Goal: Task Accomplishment & Management: Manage account settings

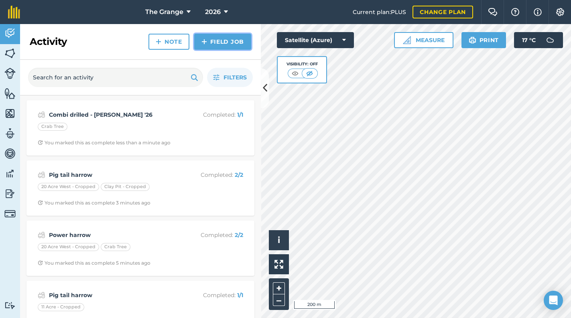
click at [223, 43] on link "Field Job" at bounding box center [222, 42] width 57 height 16
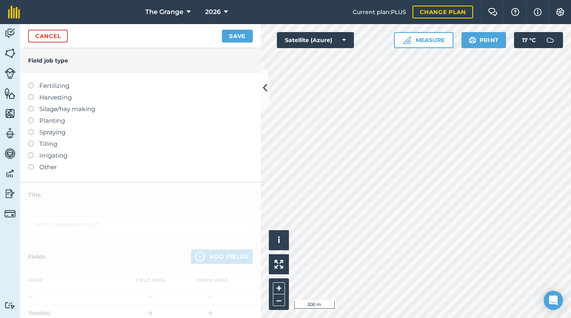
click at [51, 119] on label "Planting" at bounding box center [140, 121] width 225 height 10
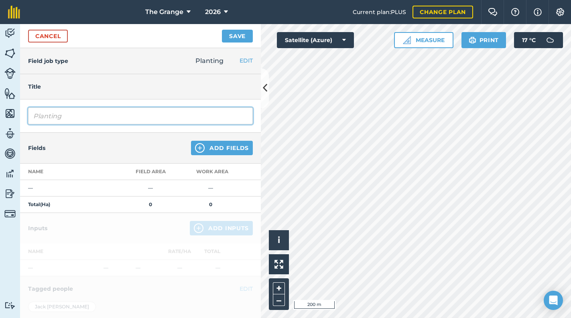
click at [58, 114] on input "Planting" at bounding box center [140, 115] width 225 height 17
drag, startPoint x: 16, startPoint y: 114, endPoint x: -2, endPoint y: 114, distance: 17.6
click at [0, 114] on html "The Grange 2026 Current plan : PLUS Change plan Farm Chat Help Info Settings Th…" at bounding box center [285, 159] width 571 height 318
click at [94, 114] on input "Combi drill - Flouir Power '26" at bounding box center [140, 115] width 225 height 17
type input "Combi drill - Flour Power '26"
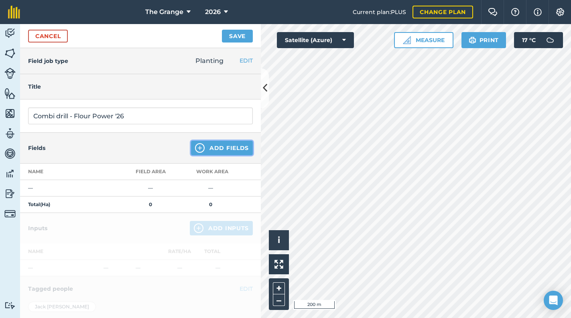
click at [209, 149] on button "Add Fields" at bounding box center [222, 148] width 62 height 14
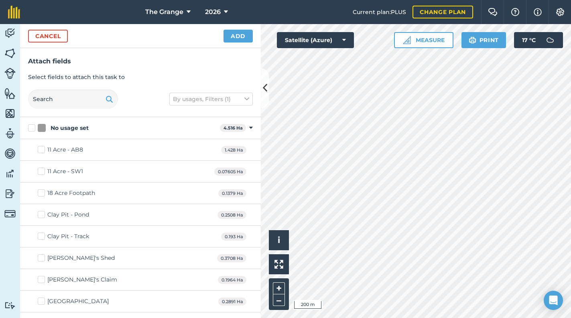
checkbox input "true"
click at [237, 36] on button "Add" at bounding box center [237, 36] width 29 height 13
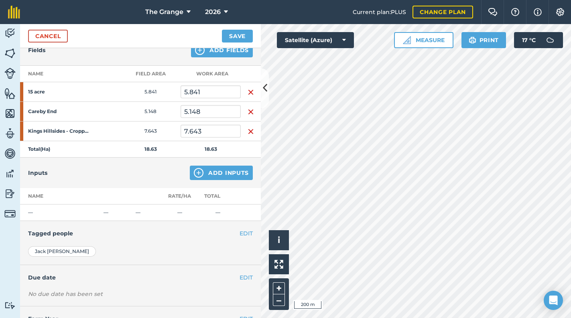
scroll to position [102, 0]
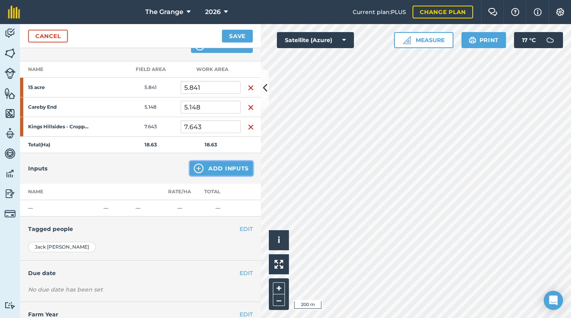
click at [215, 164] on button "Add Inputs" at bounding box center [221, 168] width 63 height 14
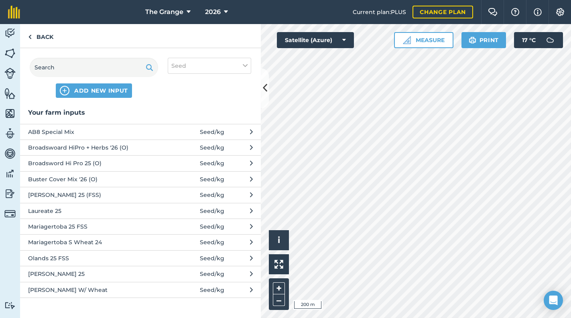
click at [251, 289] on icon at bounding box center [251, 289] width 3 height 9
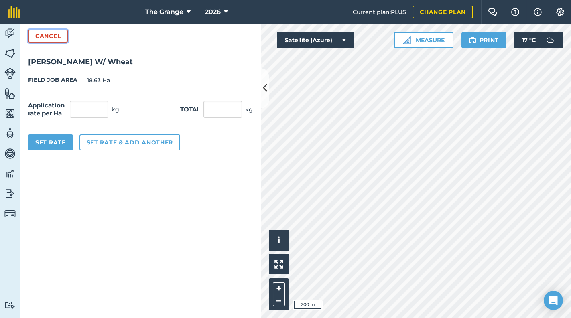
click at [61, 33] on button "Cancel" at bounding box center [48, 36] width 40 height 13
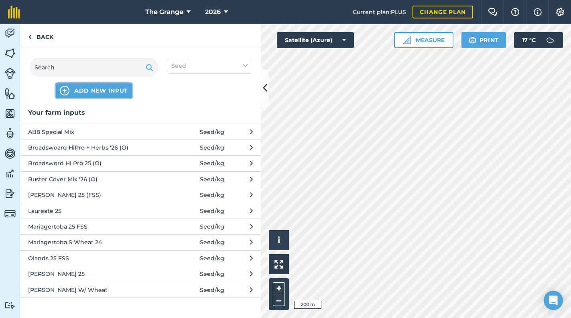
click at [99, 89] on span "ADD NEW INPUT" at bounding box center [101, 91] width 54 height 8
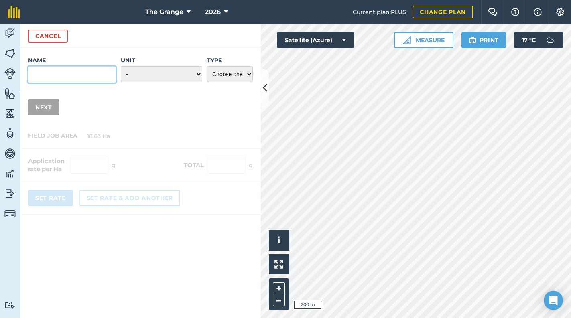
click at [73, 78] on input "Name" at bounding box center [72, 74] width 88 height 17
type input "Flour Power '26 W/Wheat"
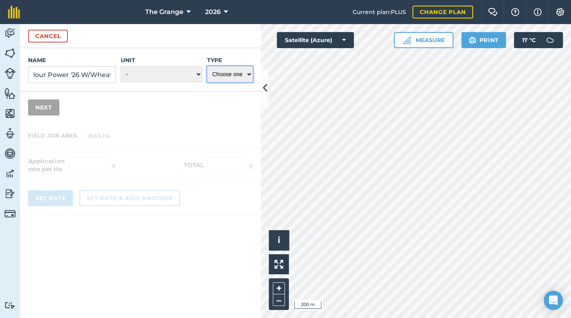
click at [226, 75] on select "Choose one Fertilizer Seed Spray Fuel Other" at bounding box center [230, 74] width 46 height 16
select select "SEED"
click at [207, 66] on select "Choose one Fertilizer Seed Spray Fuel Other" at bounding box center [230, 74] width 46 height 16
click at [181, 72] on select "- Grams/g Kilograms/kg Metric tonnes/t Millilitres/ml Litres/L Ounces/oz Pounds…" at bounding box center [161, 74] width 81 height 16
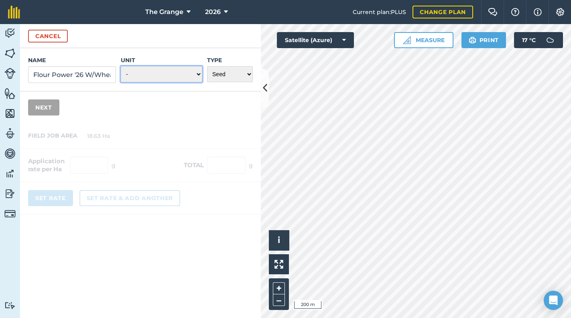
select select "KILOGRAMS"
click at [122, 66] on select "- Grams/g Kilograms/kg Metric tonnes/t Millilitres/ml Litres/L Ounces/oz Pounds…" at bounding box center [161, 74] width 81 height 16
click at [34, 109] on button "Next" at bounding box center [43, 107] width 31 height 16
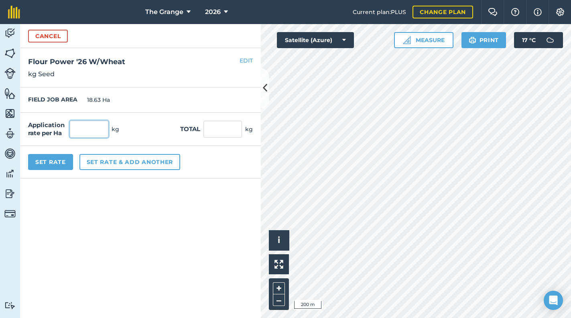
click at [86, 134] on input "text" at bounding box center [89, 129] width 38 height 17
type input "220"
type input "4,098.6"
click at [174, 192] on form "Cancel Name Flour Power '26 W/Wheat Unit - Grams/g Kilograms/kg Metric tonnes/t…" at bounding box center [140, 171] width 241 height 294
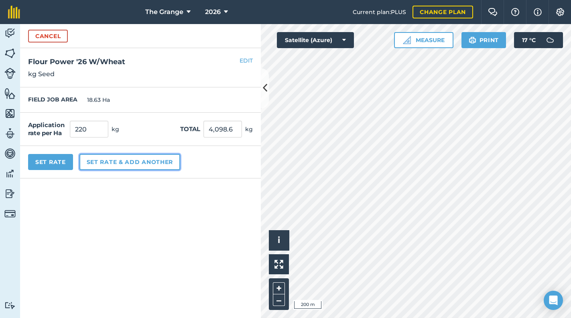
click at [161, 166] on button "Set rate & add another" at bounding box center [129, 162] width 101 height 16
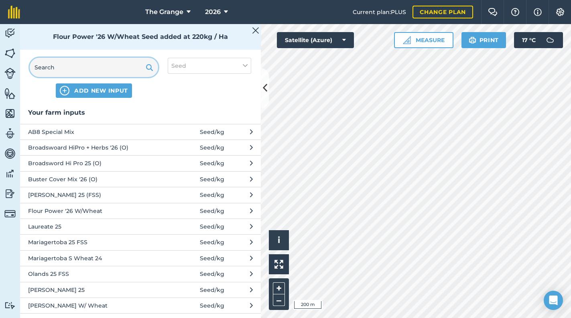
click at [84, 69] on input "text" at bounding box center [94, 67] width 128 height 19
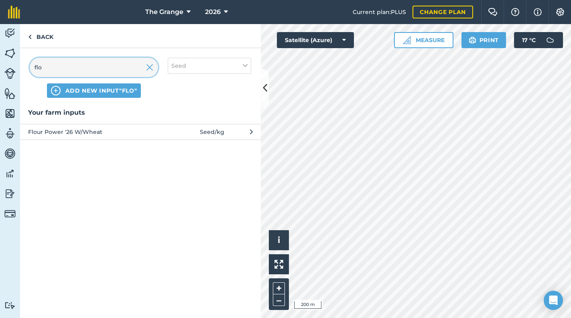
type input "flo"
click at [105, 130] on span "Flour Power '26 W/Wheat" at bounding box center [93, 131] width 131 height 9
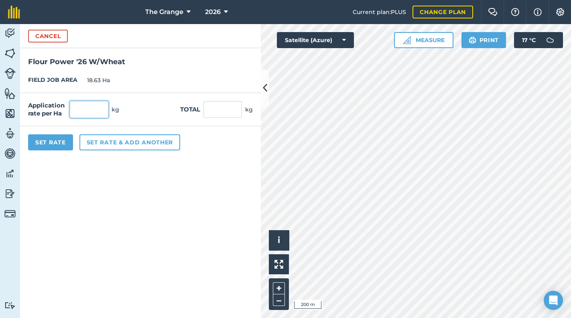
click at [97, 107] on input "text" at bounding box center [89, 109] width 38 height 17
type input "2"
type input "37.26"
click at [96, 80] on span "18.63 Ha" at bounding box center [98, 80] width 23 height 9
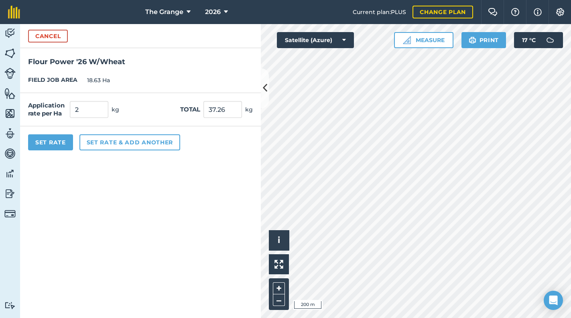
click at [69, 34] on div "Cancel" at bounding box center [140, 36] width 241 height 24
click at [61, 34] on button "Cancel" at bounding box center [48, 36] width 40 height 13
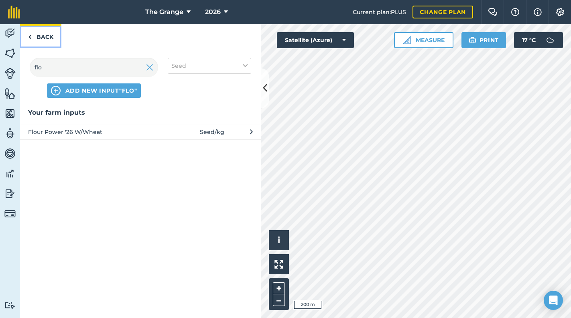
click at [34, 34] on link "Back" at bounding box center [40, 36] width 41 height 24
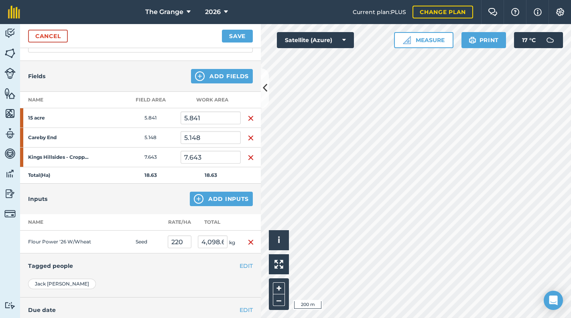
scroll to position [65, 0]
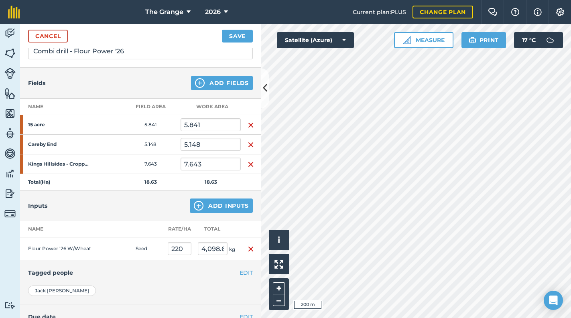
click at [247, 123] on img "button" at bounding box center [250, 125] width 6 height 10
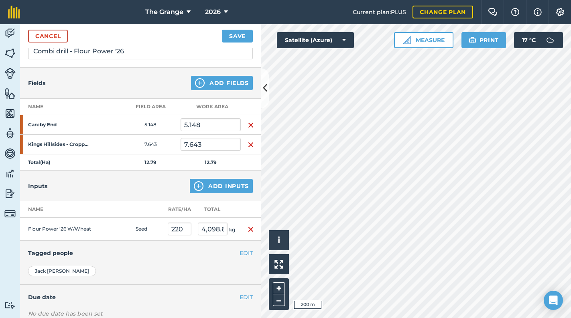
click at [121, 188] on div "Inputs Add Inputs" at bounding box center [140, 186] width 241 height 30
click at [200, 251] on h4 "Tagged people" at bounding box center [140, 253] width 225 height 9
click at [182, 228] on input "220" at bounding box center [180, 229] width 24 height 13
click at [149, 185] on div "Inputs Add Inputs" at bounding box center [140, 186] width 241 height 30
click at [247, 227] on img "button" at bounding box center [250, 230] width 6 height 10
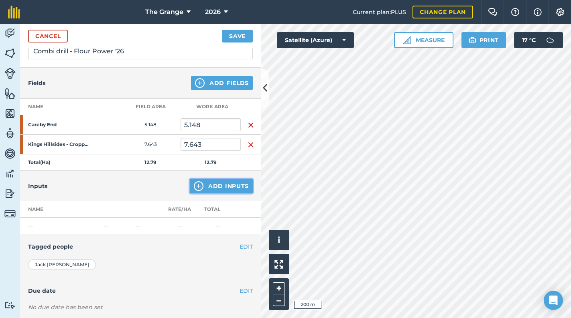
click at [234, 188] on button "Add Inputs" at bounding box center [221, 186] width 63 height 14
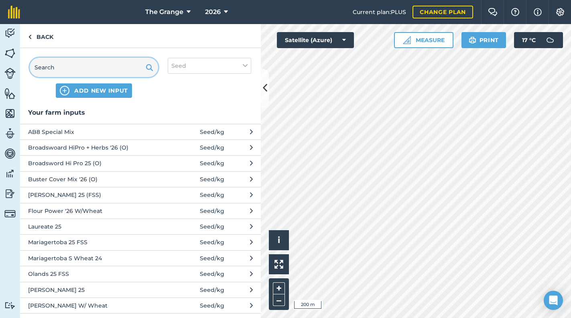
click at [105, 71] on input "text" at bounding box center [94, 67] width 128 height 19
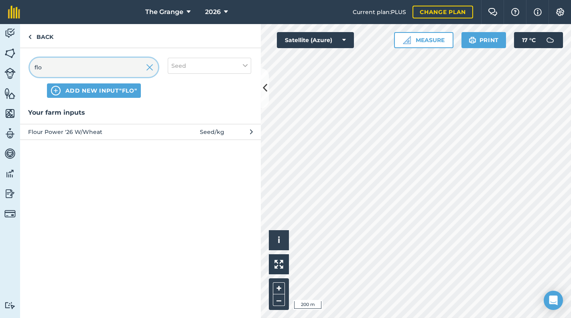
type input "flo"
click at [110, 135] on span "Flour Power '26 W/Wheat" at bounding box center [93, 131] width 131 height 9
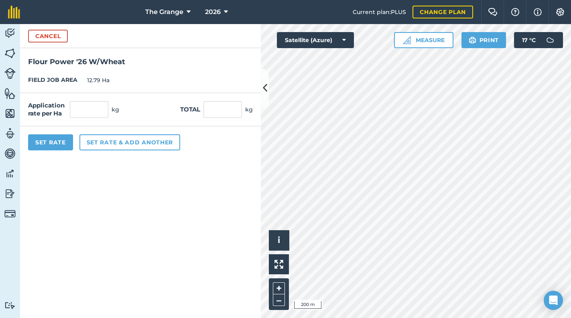
drag, startPoint x: 198, startPoint y: 114, endPoint x: 191, endPoint y: 114, distance: 7.2
click at [198, 114] on div "Total kg" at bounding box center [216, 109] width 73 height 17
click at [76, 115] on input "text" at bounding box center [89, 109] width 38 height 17
type input "220"
type input "2,813.8"
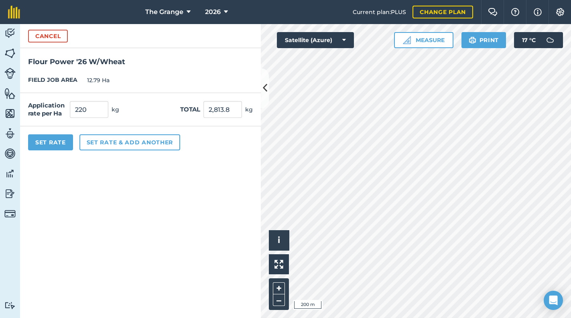
click at [107, 178] on form "Cancel Flour Power '26 W/Wheat FIELD JOB AREA 12.79 Ha Application rate per Ha …" at bounding box center [140, 171] width 241 height 294
click at [61, 135] on button "Set Rate" at bounding box center [50, 142] width 45 height 16
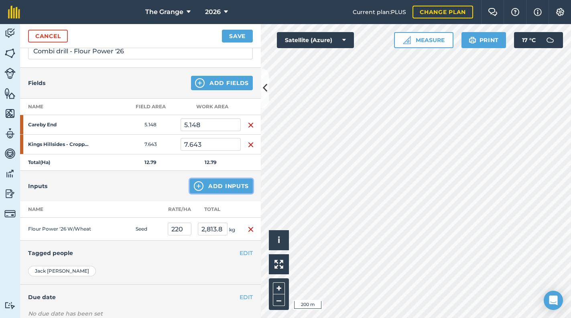
click at [243, 186] on button "Add Inputs" at bounding box center [221, 186] width 63 height 14
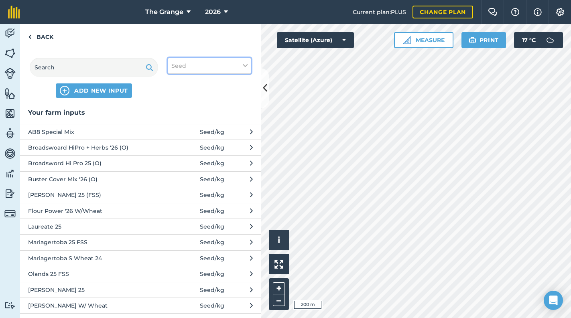
click at [192, 58] on button "Seed" at bounding box center [209, 66] width 83 height 16
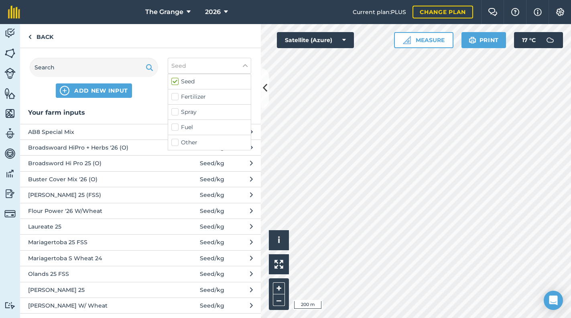
click at [194, 142] on label "Other" at bounding box center [209, 142] width 76 height 8
click at [176, 142] on input "Other" at bounding box center [173, 140] width 5 height 5
checkbox input "true"
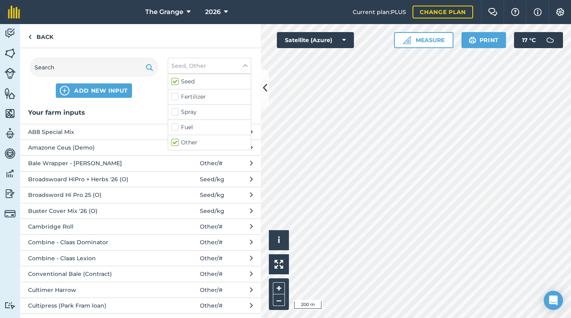
click at [183, 81] on label "Seed" at bounding box center [209, 81] width 76 height 8
click at [176, 81] on input "Seed" at bounding box center [173, 79] width 5 height 5
checkbox input "false"
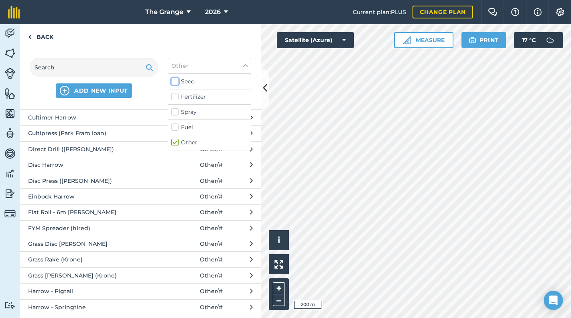
scroll to position [224, 0]
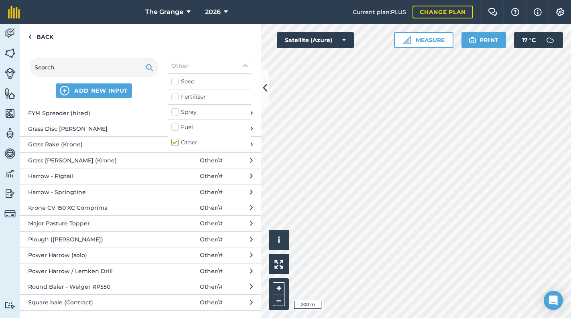
click at [75, 270] on span "Power Harrow / Lemken Drill" at bounding box center [93, 271] width 131 height 9
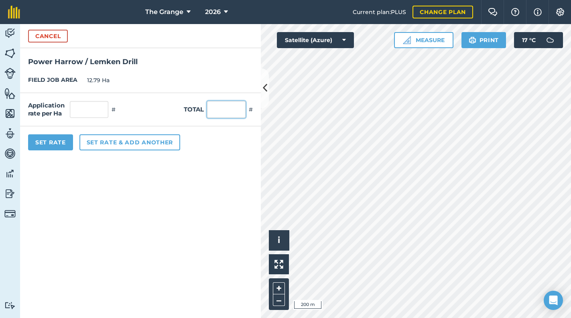
click at [224, 113] on input "text" at bounding box center [226, 109] width 38 height 17
type input "21"
type input "1.642"
drag, startPoint x: 185, startPoint y: 210, endPoint x: 154, endPoint y: 201, distance: 32.7
click at [184, 210] on form "Cancel Power Harrow / Lemken Drill FIELD JOB AREA 12.79 Ha Application rate per…" at bounding box center [140, 171] width 241 height 294
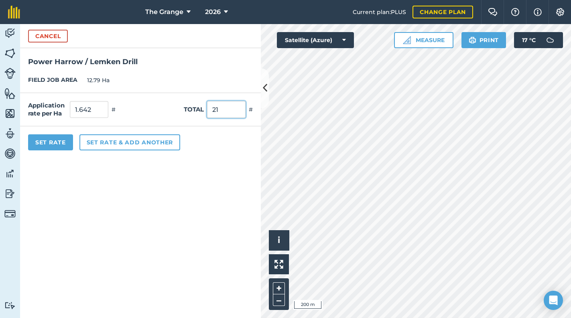
click at [226, 109] on input "21" at bounding box center [226, 109] width 38 height 17
drag, startPoint x: 226, startPoint y: 109, endPoint x: 186, endPoint y: 117, distance: 40.3
click at [185, 116] on div "Total 21 #" at bounding box center [218, 109] width 69 height 17
type input "1"
type input "0.078"
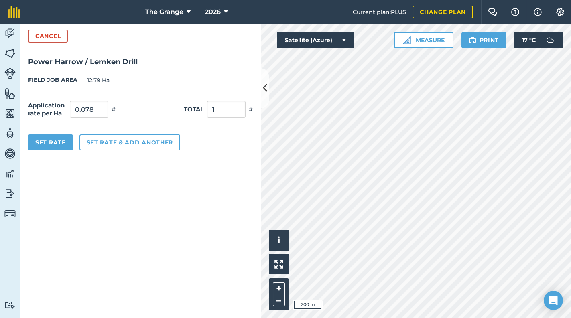
drag, startPoint x: 184, startPoint y: 164, endPoint x: 115, endPoint y: 172, distance: 70.2
click at [183, 166] on form "Cancel Power Harrow / Lemken Drill FIELD JOB AREA 12.79 Ha Application rate per…" at bounding box center [140, 171] width 241 height 294
click at [55, 137] on button "Set Rate" at bounding box center [50, 142] width 45 height 16
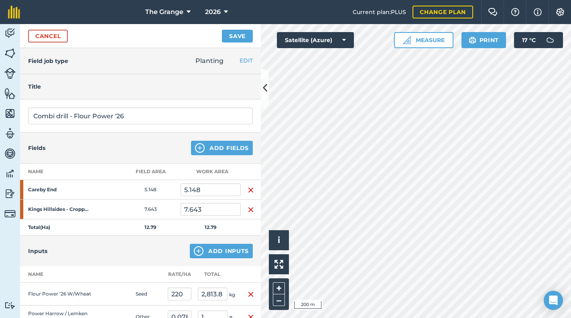
scroll to position [0, 0]
click at [228, 34] on button "Save" at bounding box center [237, 36] width 31 height 13
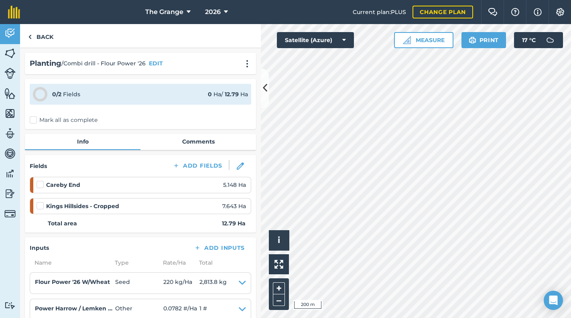
click at [51, 118] on label "Mark all as complete" at bounding box center [64, 120] width 68 height 8
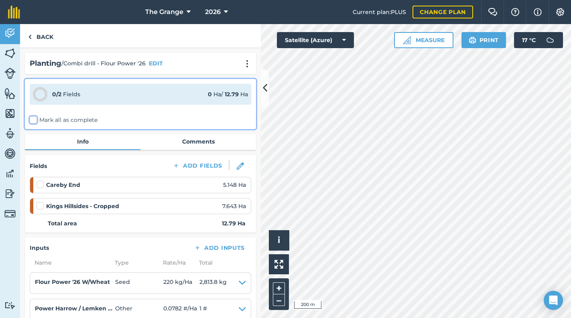
click at [35, 118] on input "Mark all as complete" at bounding box center [32, 118] width 5 height 5
checkbox input "false"
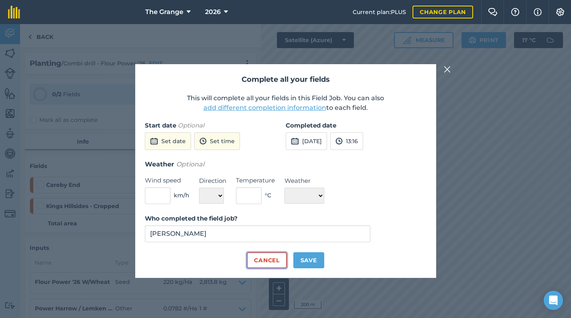
click at [268, 254] on button "Cancel" at bounding box center [267, 260] width 40 height 16
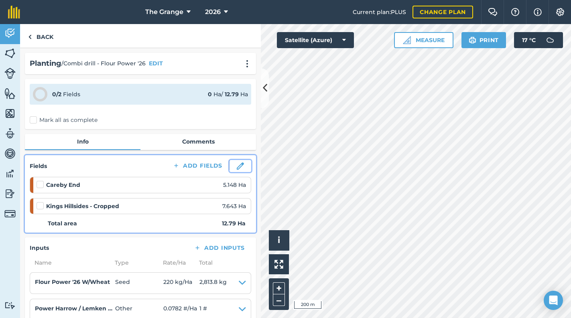
click at [229, 164] on button at bounding box center [240, 166] width 22 height 12
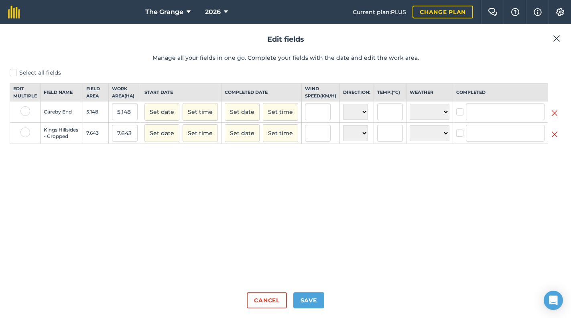
click at [54, 117] on td "Careby End" at bounding box center [61, 111] width 42 height 21
click at [34, 115] on div at bounding box center [25, 112] width 24 height 12
drag, startPoint x: 22, startPoint y: 135, endPoint x: 43, endPoint y: 137, distance: 21.3
click at [24, 136] on label at bounding box center [25, 132] width 10 height 10
click at [24, 133] on input "checkbox" at bounding box center [22, 129] width 5 height 5
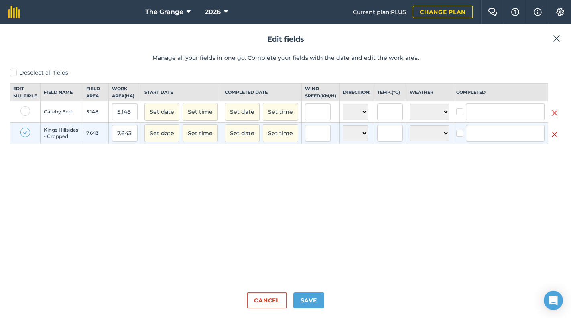
click at [309, 171] on div "Deselect all fields Edit multiple Field name Field Area Work area ( Ha ) Start …" at bounding box center [285, 177] width 551 height 217
click at [211, 142] on button "Set time" at bounding box center [199, 133] width 35 height 18
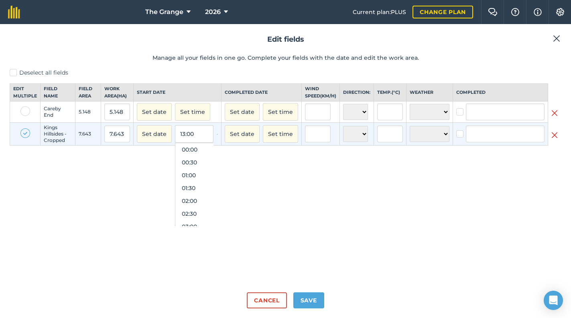
scroll to position [295, 0]
click at [259, 140] on button "Set date" at bounding box center [242, 134] width 35 height 18
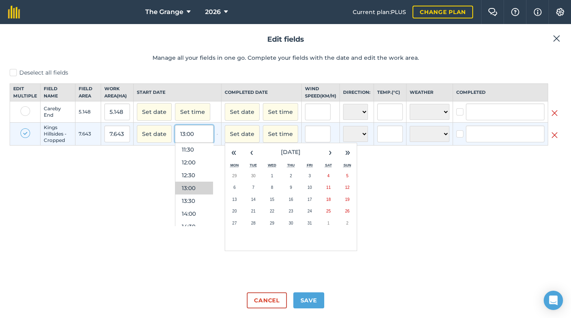
click at [196, 141] on input "13:00" at bounding box center [194, 134] width 38 height 18
click at [246, 143] on button "Set date" at bounding box center [242, 134] width 35 height 18
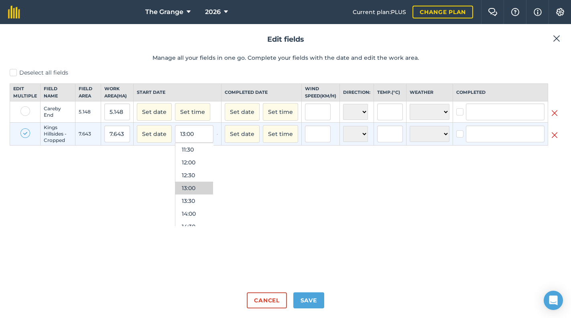
click at [231, 183] on div "Deselect all fields Edit multiple Field name Field Area Work area ( Ha ) Start …" at bounding box center [285, 177] width 551 height 217
click at [228, 178] on div "Deselect all fields Edit multiple Field name Field Area Work area ( Ha ) Start …" at bounding box center [285, 177] width 551 height 217
click at [142, 166] on div "Deselect all fields Edit multiple Field name Field Area Work area ( Ha ) Start …" at bounding box center [285, 177] width 551 height 217
click at [29, 140] on div at bounding box center [25, 134] width 10 height 12
click at [21, 138] on label at bounding box center [25, 133] width 10 height 10
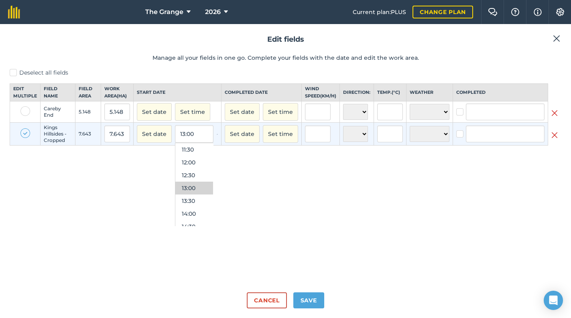
click at [21, 134] on input "checkbox" at bounding box center [22, 130] width 5 height 5
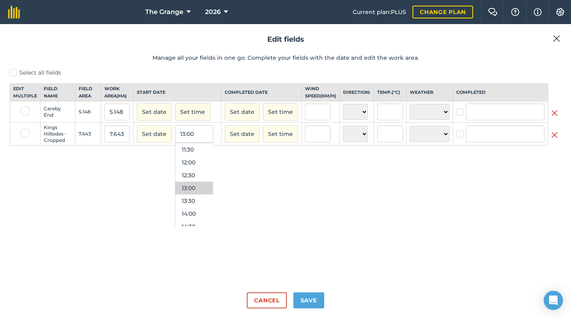
click at [22, 138] on label at bounding box center [25, 133] width 10 height 10
click at [22, 134] on input "checkbox" at bounding box center [22, 130] width 5 height 5
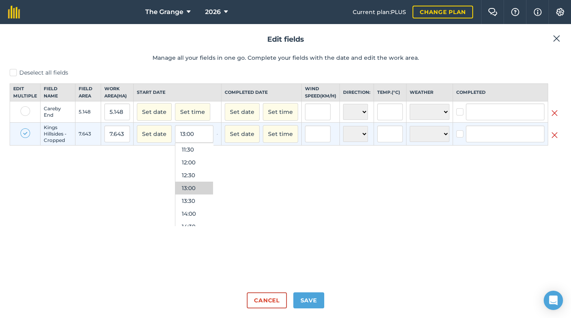
click at [30, 138] on div at bounding box center [25, 134] width 24 height 12
click at [25, 138] on label at bounding box center [25, 133] width 10 height 10
click at [25, 134] on input "checkbox" at bounding box center [22, 130] width 5 height 5
checkbox input "false"
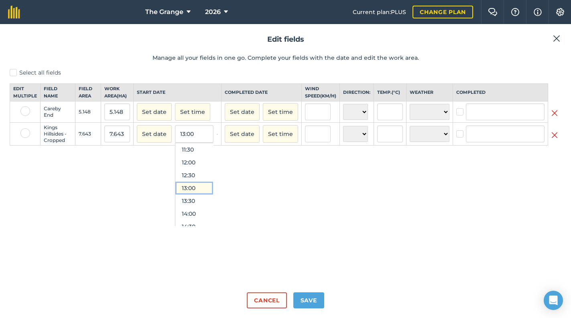
click at [198, 192] on button "13:00" at bounding box center [194, 188] width 38 height 13
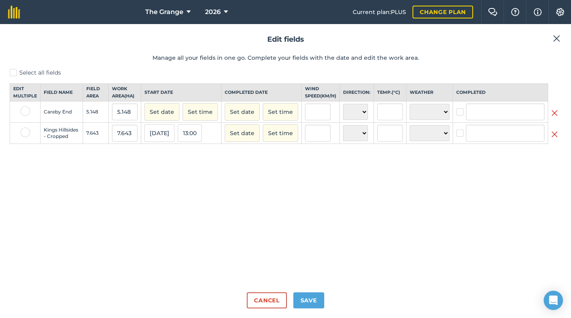
click at [292, 186] on div "Select all fields Edit multiple Field name Field Area Work area ( Ha ) Start da…" at bounding box center [285, 177] width 551 height 217
click at [252, 140] on button "Set date" at bounding box center [242, 133] width 35 height 18
click at [295, 181] on button "2" at bounding box center [290, 175] width 19 height 12
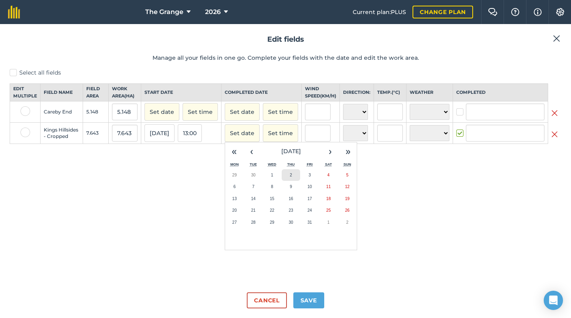
checkbox input "true"
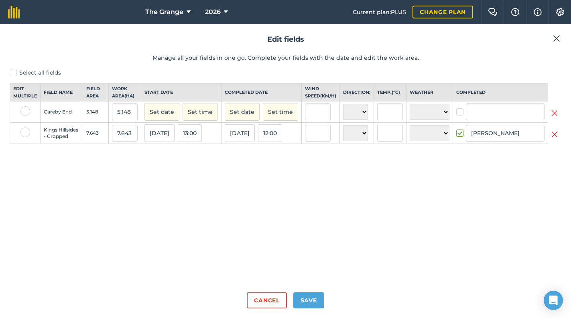
click at [272, 182] on div "Select all fields Edit multiple Field name Field Area Work area ( Ha ) Start da…" at bounding box center [285, 177] width 551 height 217
click at [512, 142] on input "[PERSON_NAME]" at bounding box center [504, 133] width 79 height 17
click at [498, 158] on li "[PERSON_NAME]" at bounding box center [505, 150] width 78 height 16
type input "[PERSON_NAME]"
click at [437, 161] on div "Select all fields Edit multiple Field name Field Area Work area ( Ha ) Start da…" at bounding box center [285, 177] width 551 height 217
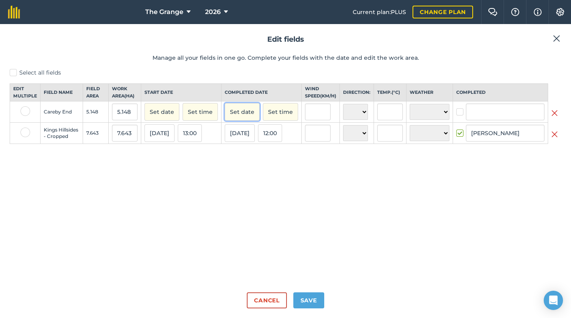
click at [231, 117] on button "Set date" at bounding box center [242, 112] width 35 height 18
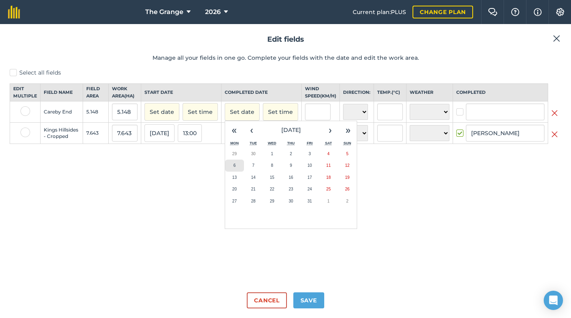
click at [236, 168] on abbr "6" at bounding box center [234, 165] width 2 height 4
checkbox input "true"
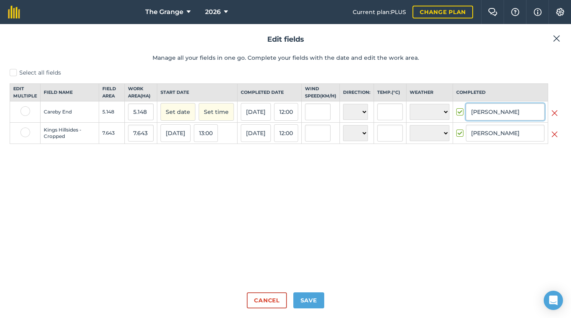
click at [513, 120] on input "[PERSON_NAME]" at bounding box center [504, 111] width 79 height 17
click at [512, 137] on li "[PERSON_NAME]" at bounding box center [505, 129] width 78 height 16
type input "[PERSON_NAME]"
click at [416, 189] on div "Select all fields Edit multiple Field name Field Area Work area ( Ha ) Start da…" at bounding box center [285, 177] width 551 height 217
click at [315, 303] on button "Save" at bounding box center [308, 300] width 31 height 16
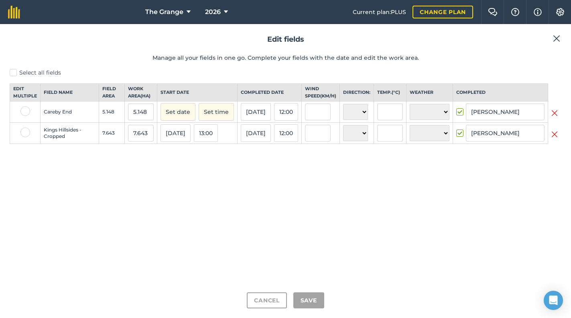
checkbox input "true"
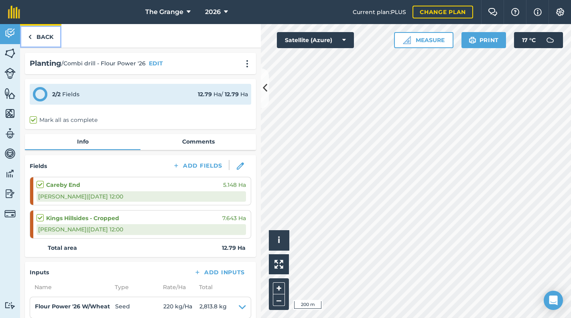
click at [39, 36] on link "Back" at bounding box center [40, 36] width 41 height 24
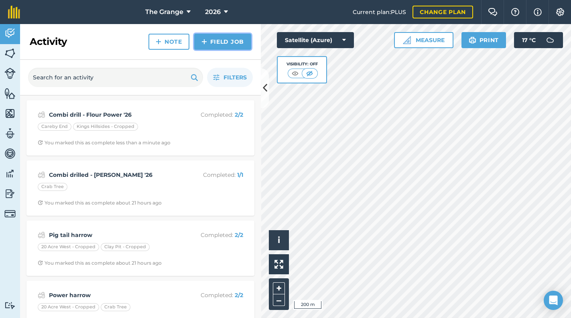
click at [217, 37] on link "Field Job" at bounding box center [222, 42] width 57 height 16
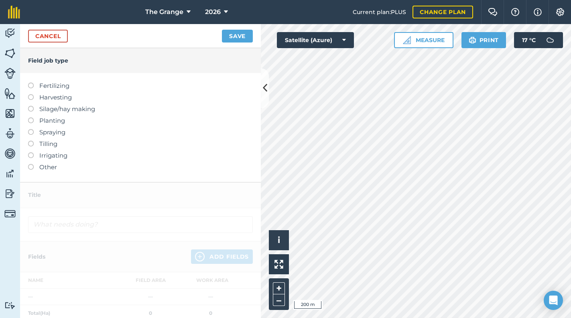
click at [55, 122] on label "Planting" at bounding box center [140, 121] width 225 height 10
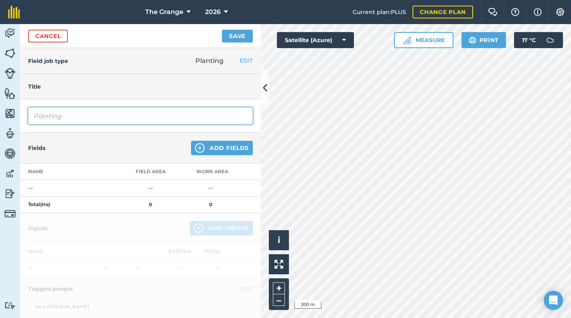
drag, startPoint x: 107, startPoint y: 117, endPoint x: -2, endPoint y: 114, distance: 108.7
click at [0, 114] on html "The Grange 2026 Current plan : PLUS Change plan Farm Chat Help Info Settings Th…" at bounding box center [285, 159] width 571 height 318
type input "Combi Drill - Flour Power '26"
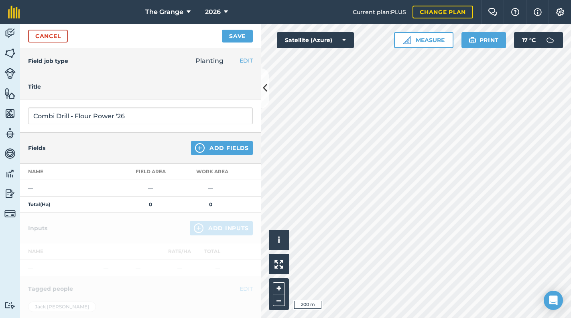
click at [249, 146] on div "Fields Add Fields" at bounding box center [140, 148] width 241 height 31
click at [238, 151] on button "Add Fields" at bounding box center [222, 148] width 62 height 14
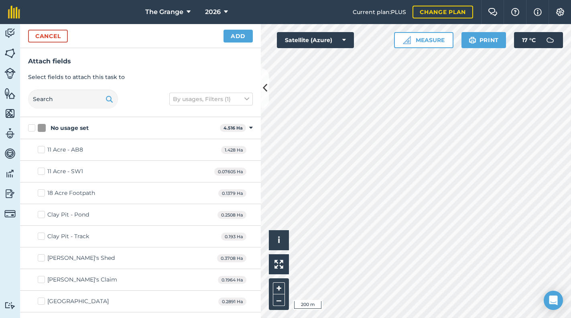
checkbox input "true"
click at [237, 37] on button "Add" at bounding box center [237, 36] width 29 height 13
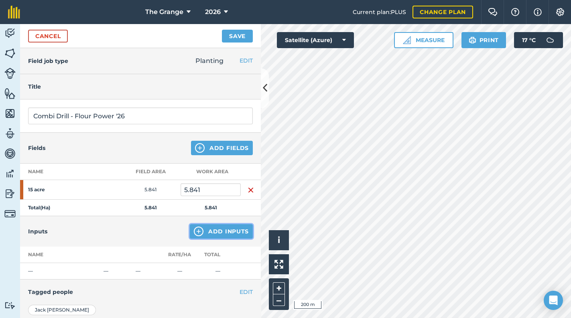
click at [215, 231] on button "Add Inputs" at bounding box center [221, 231] width 63 height 14
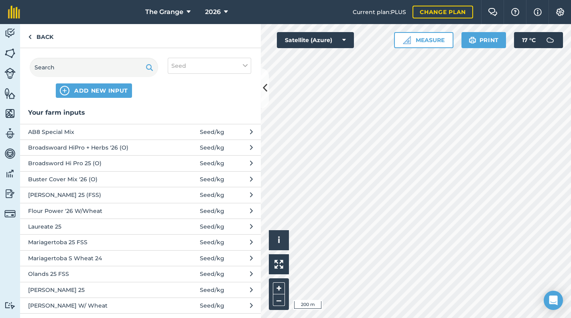
click at [113, 56] on div "ADD NEW INPUT Seed" at bounding box center [140, 77] width 241 height 59
click at [109, 67] on input "text" at bounding box center [94, 67] width 128 height 19
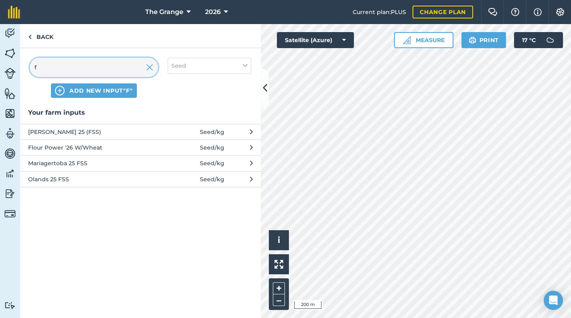
type input "f"
click at [74, 149] on span "Flour Power '26 W/Wheat" at bounding box center [93, 147] width 131 height 9
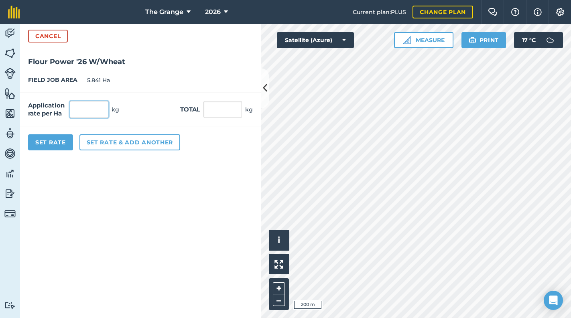
click at [81, 113] on input "text" at bounding box center [89, 109] width 38 height 17
type input "200"
type input "1,168.2"
drag, startPoint x: 133, startPoint y: 180, endPoint x: 117, endPoint y: 170, distance: 19.5
click at [134, 180] on form "Cancel Flour Power '26 W/Wheat FIELD JOB AREA 5.841 Ha Application rate per Ha …" at bounding box center [140, 171] width 241 height 294
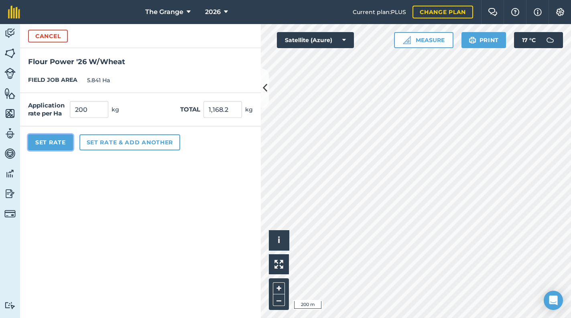
click at [63, 137] on button "Set Rate" at bounding box center [50, 142] width 45 height 16
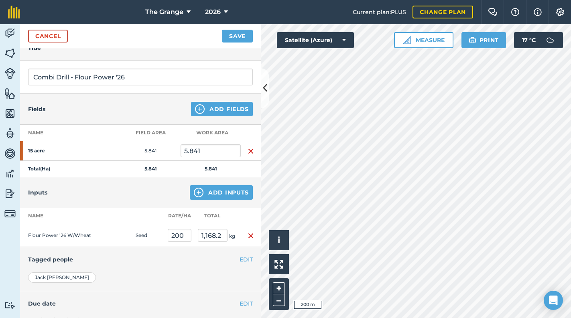
scroll to position [94, 0]
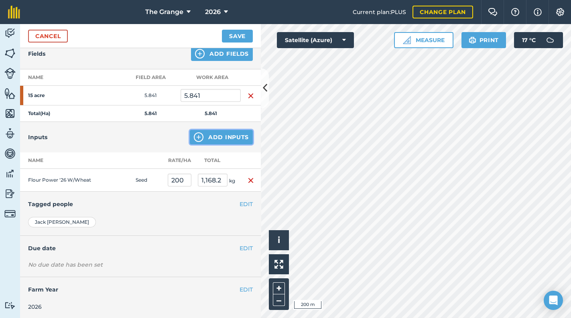
click at [236, 138] on button "Add Inputs" at bounding box center [221, 137] width 63 height 14
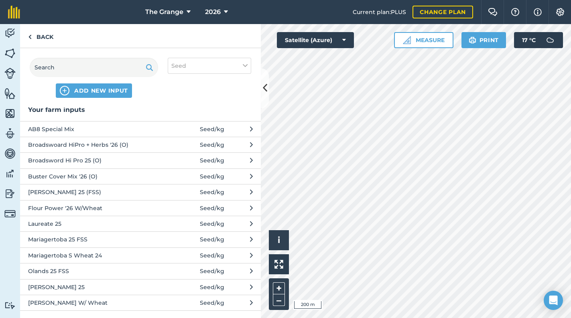
scroll to position [4, 0]
click at [204, 62] on button "Seed" at bounding box center [209, 66] width 83 height 16
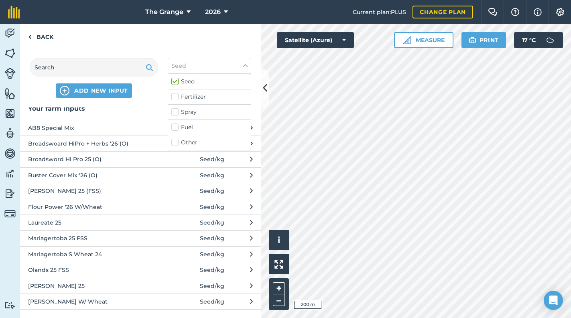
click at [188, 141] on label "Other" at bounding box center [209, 142] width 76 height 8
click at [176, 141] on input "Other" at bounding box center [173, 140] width 5 height 5
checkbox input "true"
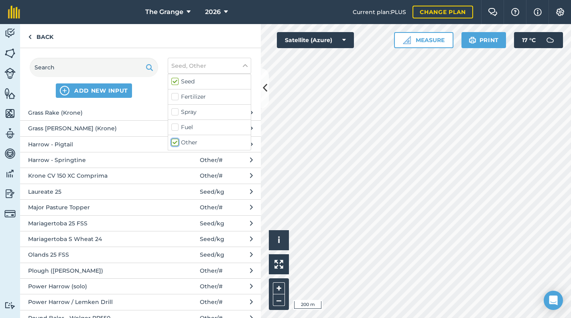
scroll to position [345, 0]
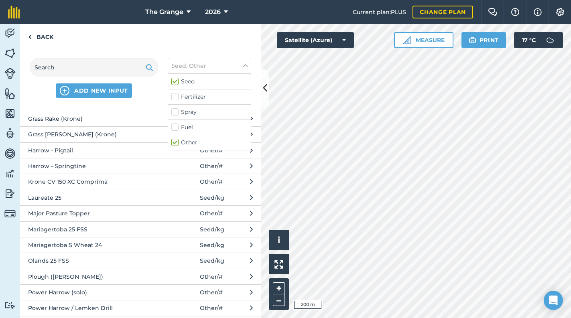
click at [101, 304] on span "Power Harrow / Lemken Drill" at bounding box center [93, 308] width 131 height 9
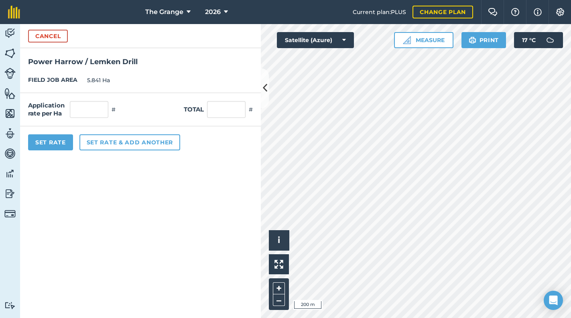
click at [228, 119] on div "Application rate per Ha # Total #" at bounding box center [140, 109] width 241 height 33
click at [228, 117] on input "text" at bounding box center [226, 109] width 38 height 17
type input "1"
type input "0.171"
drag, startPoint x: 140, startPoint y: 199, endPoint x: 51, endPoint y: 183, distance: 90.4
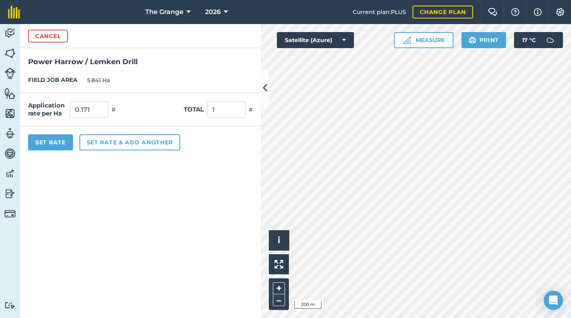
click at [96, 192] on form "Cancel Power Harrow / Lemken Drill FIELD JOB AREA 5.841 Ha Application rate per…" at bounding box center [140, 171] width 241 height 294
click at [46, 141] on button "Set Rate" at bounding box center [50, 142] width 45 height 16
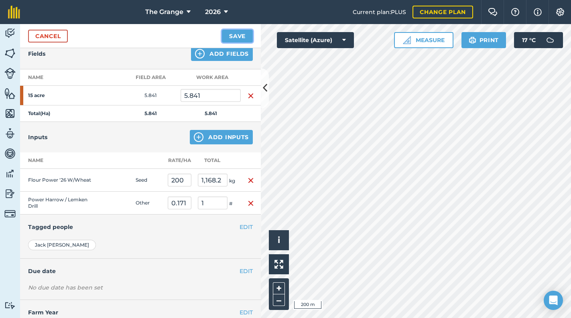
click at [248, 36] on button "Save" at bounding box center [237, 36] width 31 height 13
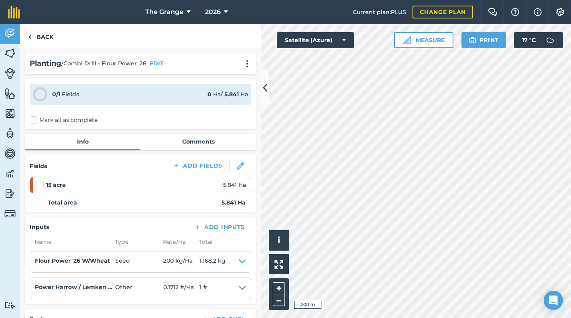
click at [63, 123] on label "Mark all as complete" at bounding box center [64, 120] width 68 height 8
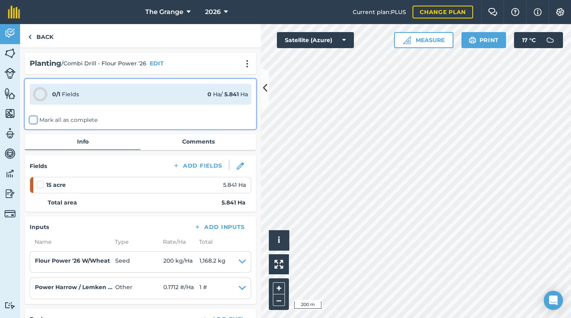
click at [35, 121] on input "Mark all as complete" at bounding box center [32, 118] width 5 height 5
checkbox input "false"
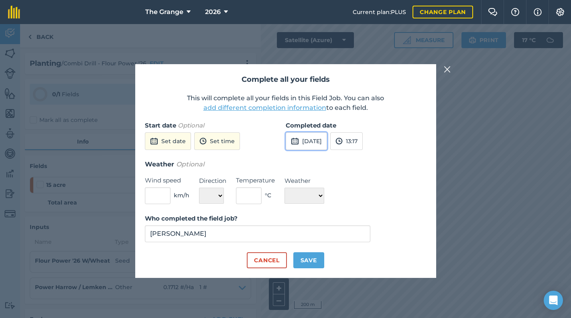
click at [322, 146] on button "[DATE]" at bounding box center [305, 141] width 41 height 18
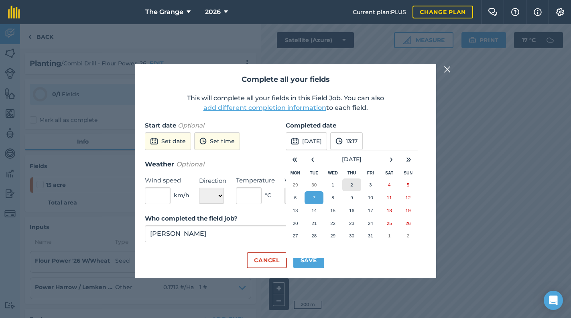
click at [354, 185] on button "2" at bounding box center [351, 184] width 19 height 13
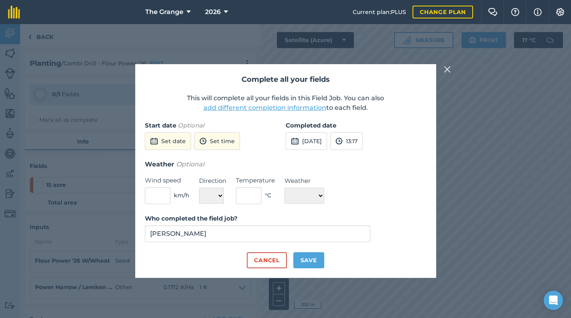
click at [273, 215] on label "Who completed the field job?" at bounding box center [258, 219] width 226 height 10
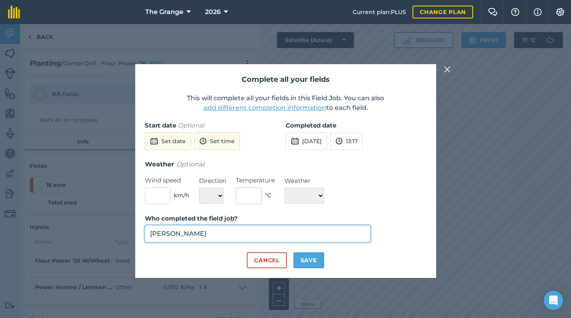
click at [273, 225] on input "[PERSON_NAME]" at bounding box center [258, 233] width 226 height 17
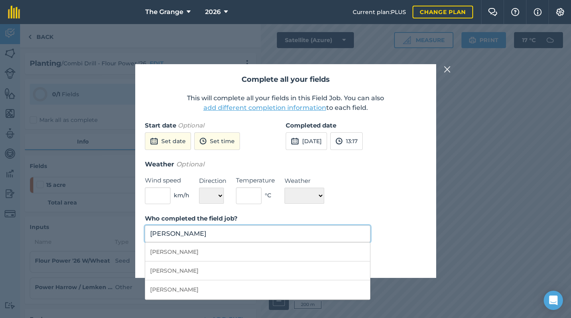
click at [255, 228] on input "[PERSON_NAME]" at bounding box center [258, 233] width 226 height 17
click at [254, 233] on input "[PERSON_NAME]" at bounding box center [258, 233] width 226 height 17
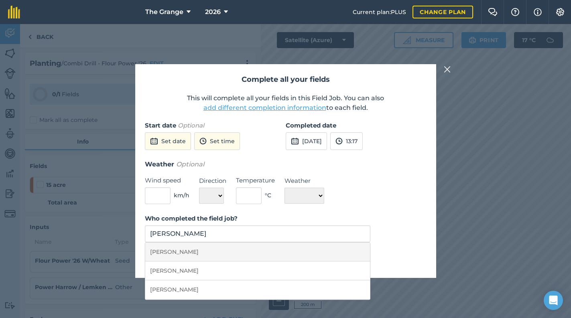
click at [296, 247] on li "[PERSON_NAME]" at bounding box center [257, 252] width 225 height 19
type input "[PERSON_NAME]"
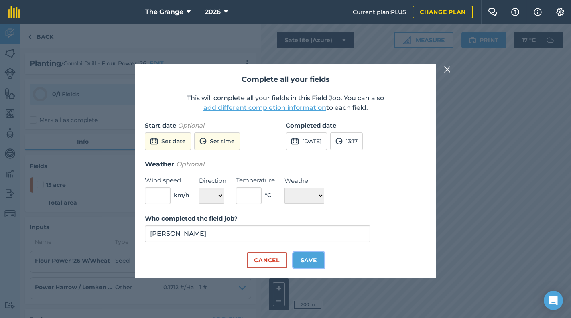
click at [306, 257] on button "Save" at bounding box center [308, 260] width 31 height 16
checkbox input "true"
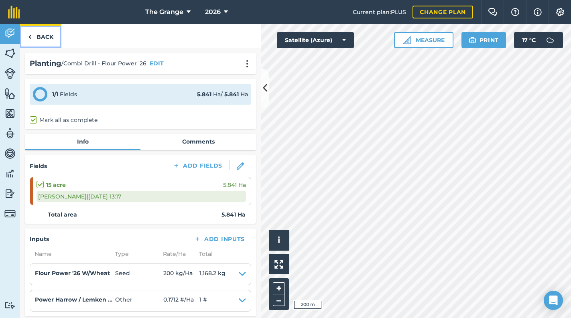
click at [46, 39] on link "Back" at bounding box center [40, 36] width 41 height 24
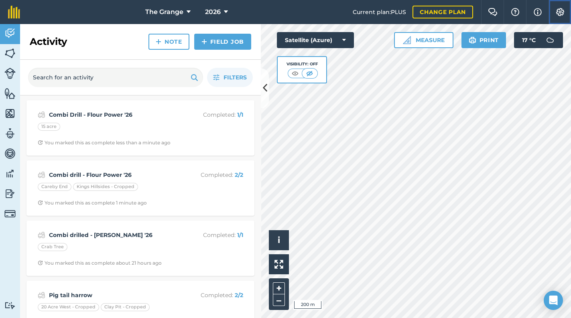
click at [562, 14] on img at bounding box center [560, 12] width 10 height 8
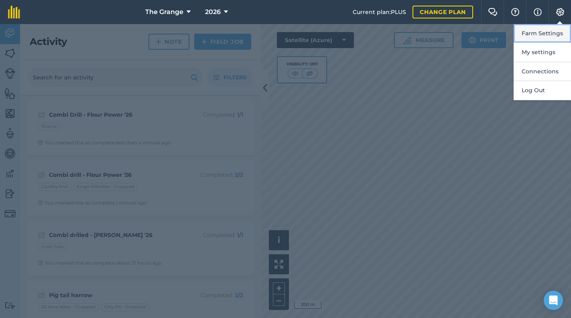
click at [550, 35] on button "Farm Settings" at bounding box center [541, 33] width 57 height 19
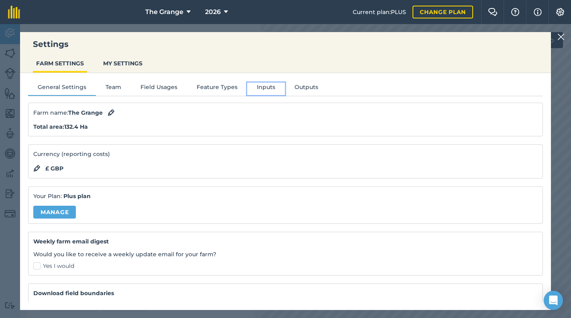
click at [261, 84] on button "Inputs" at bounding box center [266, 89] width 38 height 12
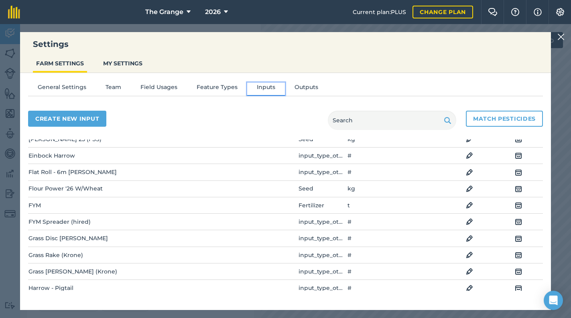
scroll to position [273, 0]
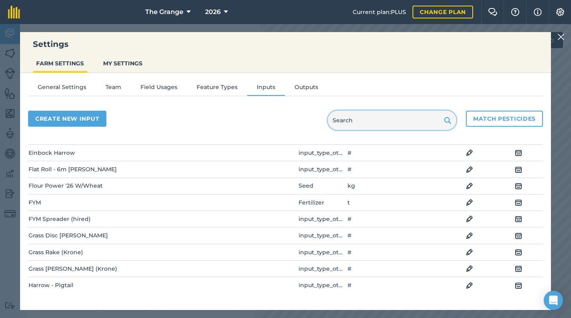
click at [407, 125] on input "text" at bounding box center [392, 120] width 128 height 19
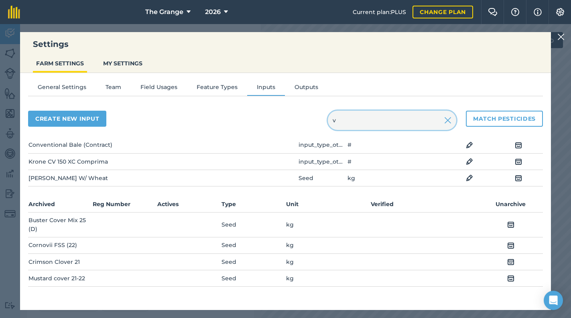
scroll to position [21, 0]
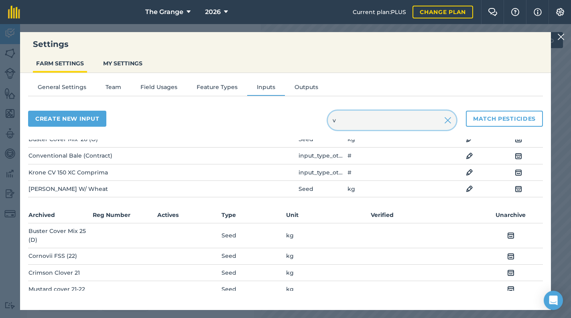
type input "v"
click at [465, 188] on img at bounding box center [468, 189] width 7 height 10
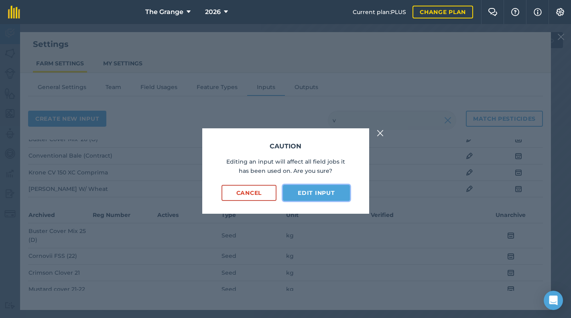
click at [317, 194] on button "Edit input" at bounding box center [316, 193] width 67 height 16
select select "KILOGRAMS"
select select "SEED"
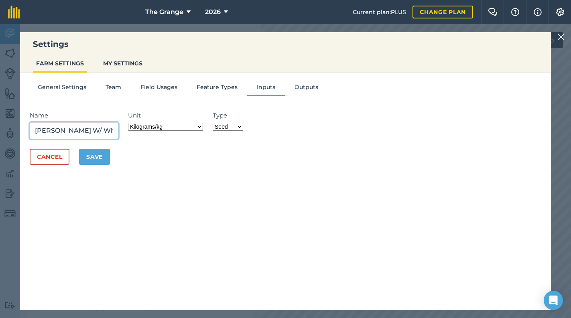
click at [54, 130] on input "[PERSON_NAME] W/ Wheat" at bounding box center [74, 130] width 89 height 17
type input "[PERSON_NAME] '26 W/ Wheat"
click at [92, 158] on button "Save" at bounding box center [94, 157] width 31 height 16
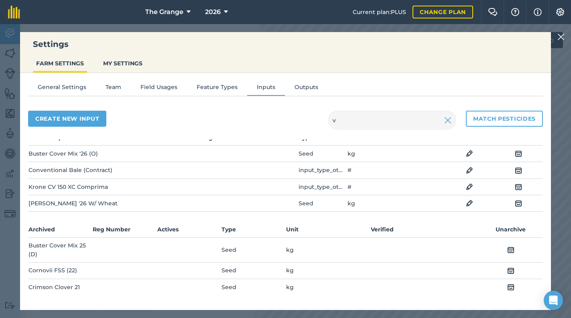
scroll to position [0, 0]
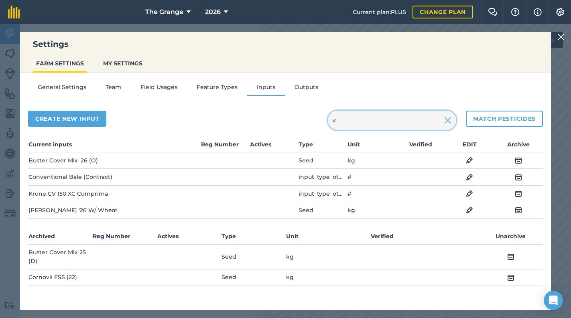
drag, startPoint x: 351, startPoint y: 120, endPoint x: 286, endPoint y: 121, distance: 64.6
click at [286, 121] on div "Create new input v Match pesticides" at bounding box center [285, 120] width 514 height 19
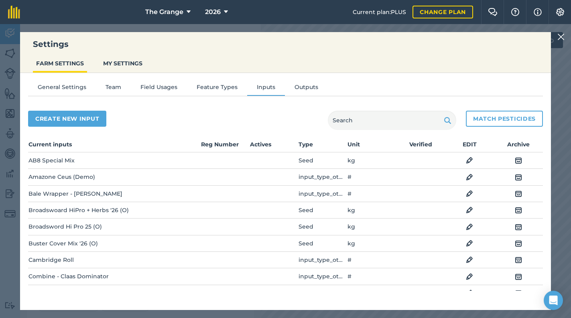
click at [465, 159] on img at bounding box center [468, 161] width 7 height 10
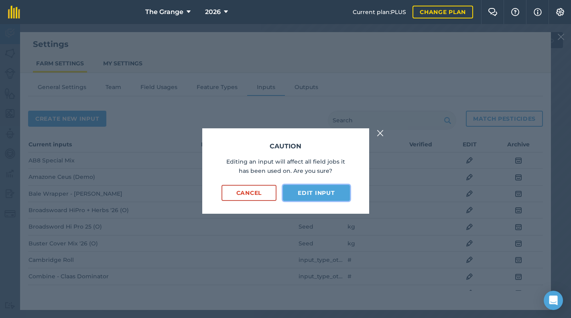
click at [305, 192] on button "Edit input" at bounding box center [316, 193] width 67 height 16
select select "KILOGRAMS"
select select "SEED"
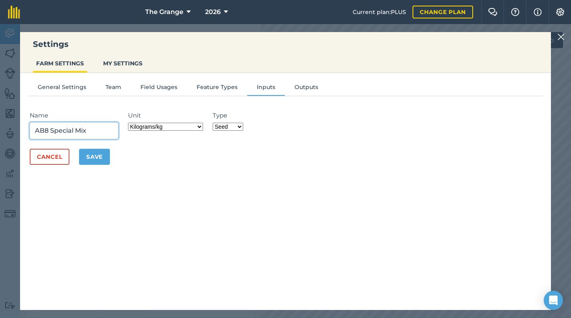
click at [96, 129] on input "AB8 Special Mix" at bounding box center [74, 130] width 89 height 17
type input "AB8 Special Mix '26"
click at [97, 160] on button "Save" at bounding box center [94, 157] width 31 height 16
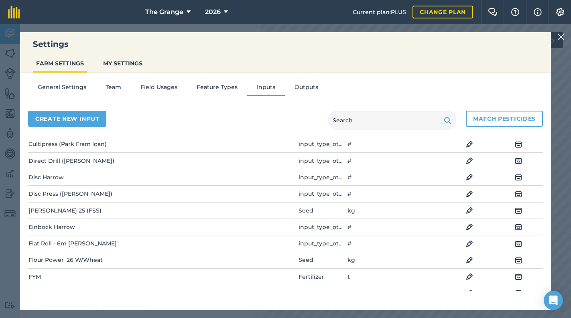
scroll to position [239, 0]
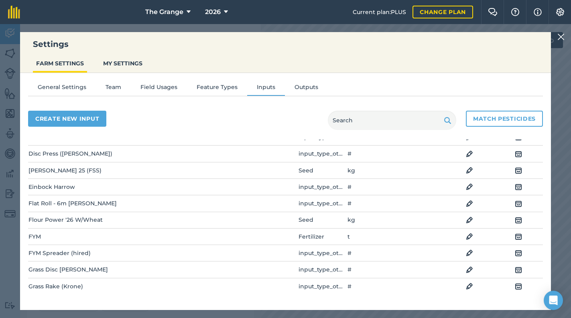
click at [514, 169] on img at bounding box center [517, 171] width 7 height 10
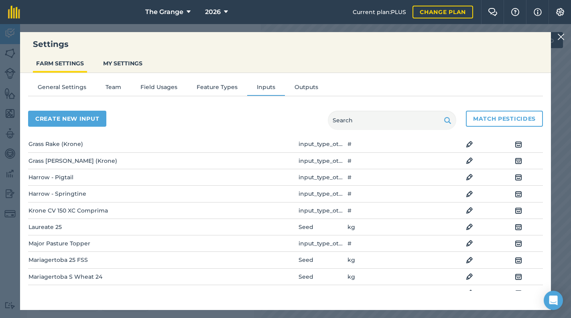
scroll to position [375, 0]
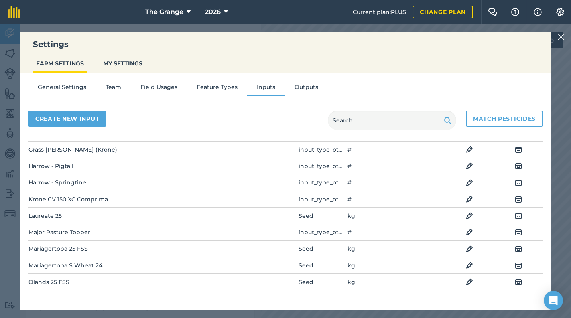
click at [516, 217] on img at bounding box center [517, 216] width 7 height 10
click at [515, 233] on img at bounding box center [517, 232] width 7 height 10
click at [514, 231] on img at bounding box center [517, 232] width 7 height 10
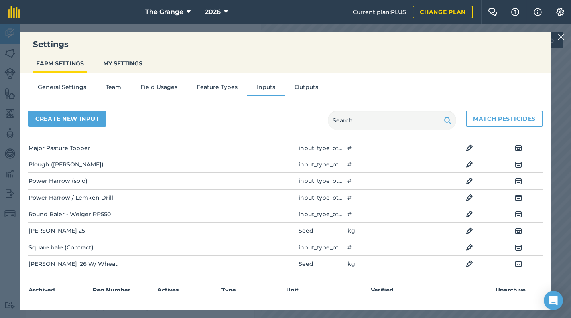
scroll to position [443, 0]
click at [560, 35] on img at bounding box center [560, 37] width 7 height 10
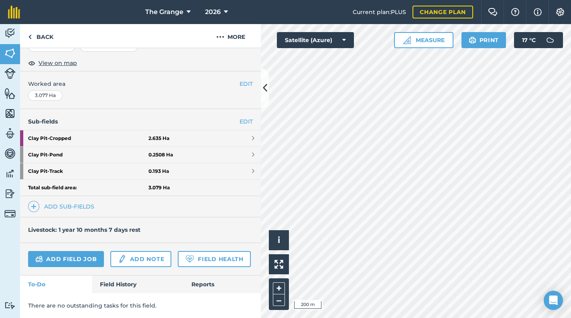
scroll to position [169, 0]
click at [123, 283] on link "Field History" at bounding box center [137, 284] width 91 height 18
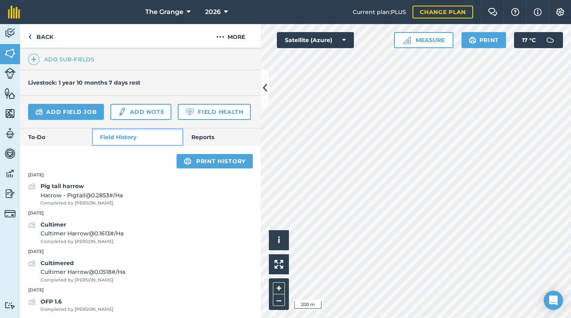
scroll to position [374, 0]
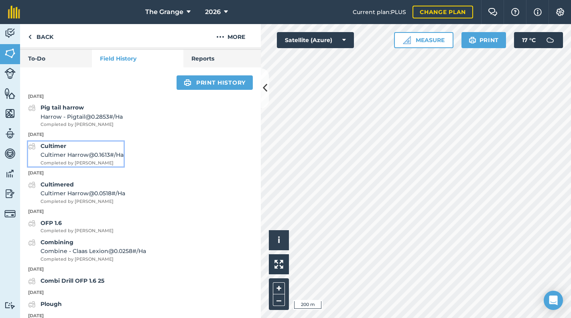
click at [61, 167] on span "Completed by [PERSON_NAME]" at bounding box center [81, 163] width 83 height 7
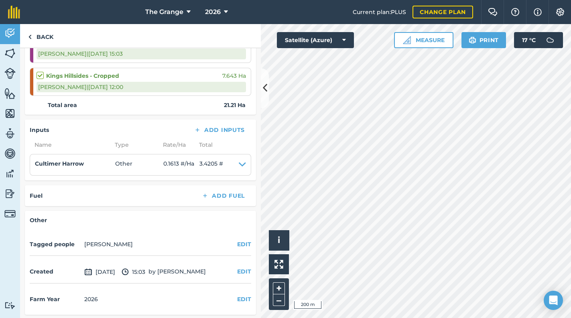
scroll to position [38, 0]
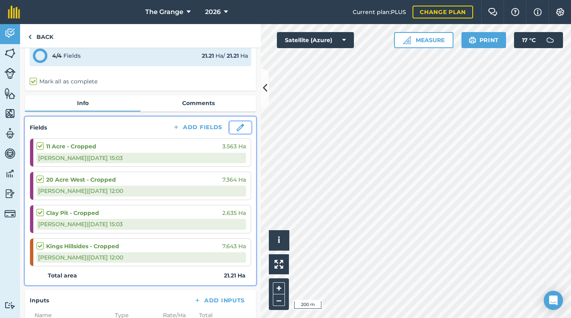
click at [237, 129] on img at bounding box center [240, 127] width 7 height 7
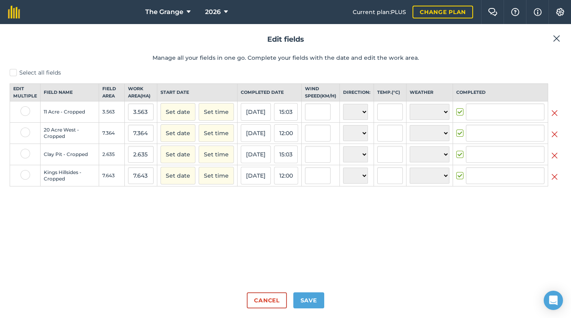
type input "[PERSON_NAME]"
click at [479, 206] on div "Select all fields Edit multiple Field name Field Area Work area ( Ha ) Start da…" at bounding box center [285, 177] width 551 height 217
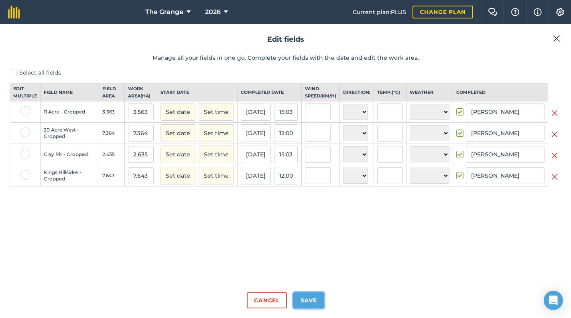
click at [313, 298] on button "Save" at bounding box center [308, 300] width 31 height 16
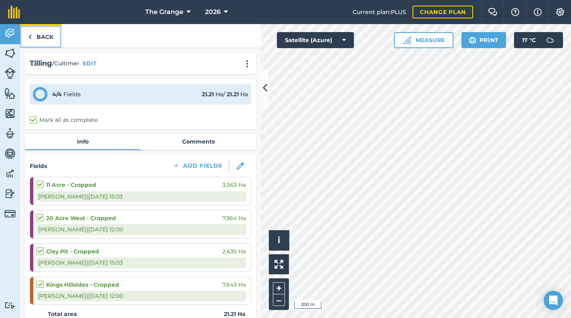
click at [47, 33] on link "Back" at bounding box center [40, 36] width 41 height 24
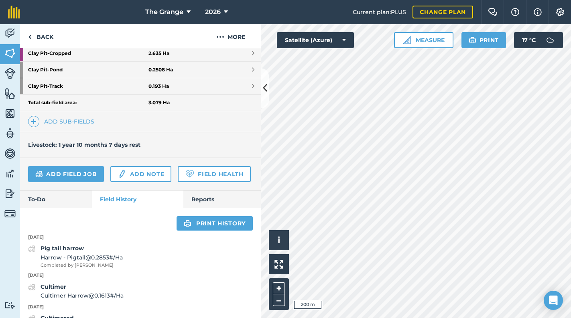
scroll to position [357, 0]
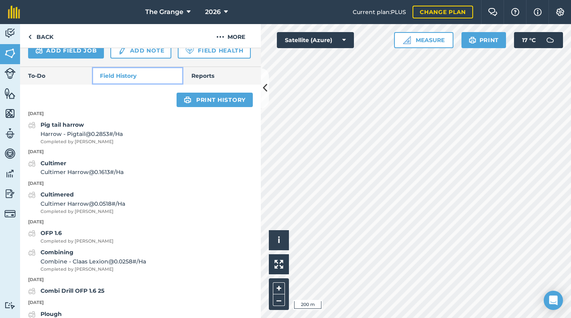
click at [126, 85] on link "Field History" at bounding box center [137, 76] width 91 height 18
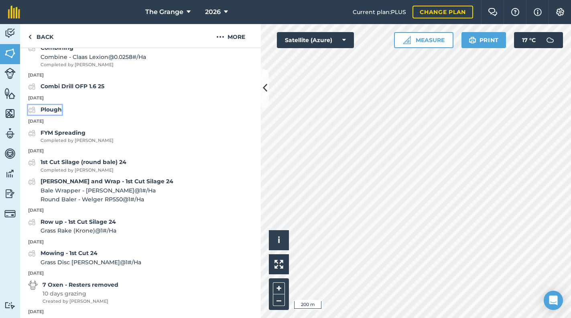
click at [41, 113] on strong "Plough" at bounding box center [50, 109] width 21 height 7
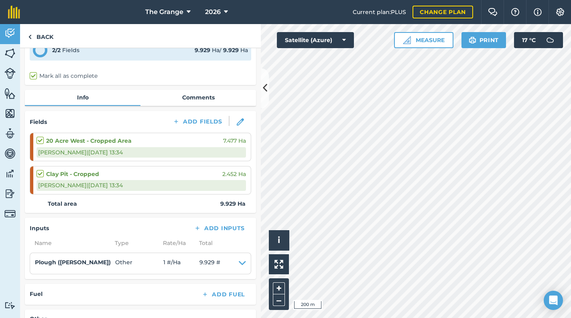
scroll to position [40, 0]
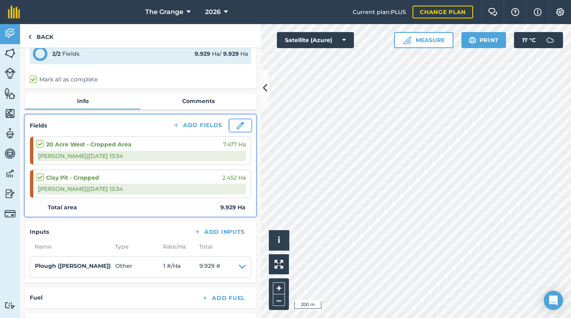
click at [238, 121] on button at bounding box center [240, 125] width 22 height 12
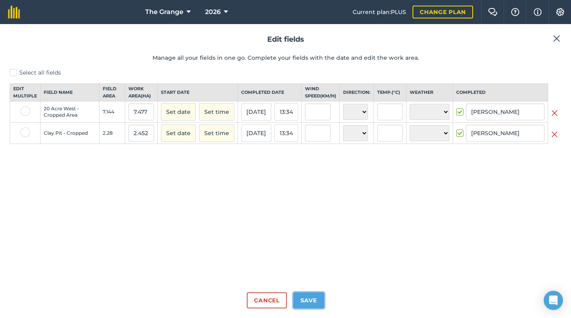
click at [312, 306] on button "Save" at bounding box center [308, 300] width 31 height 16
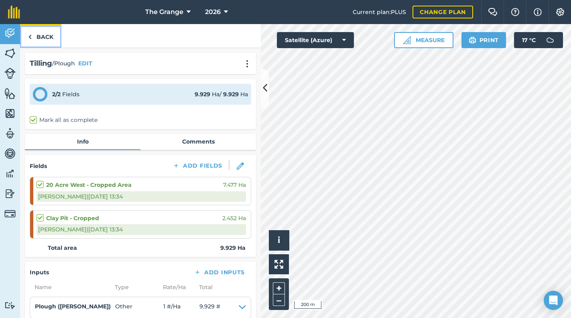
click at [50, 35] on link "Back" at bounding box center [40, 36] width 41 height 24
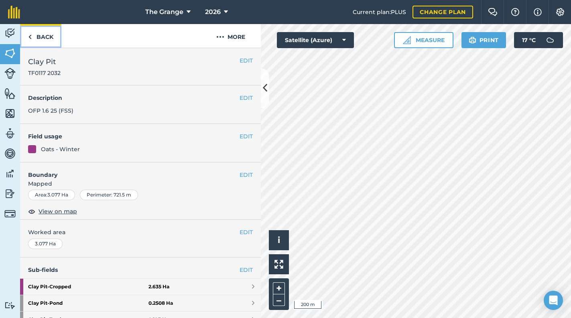
click at [41, 37] on link "Back" at bounding box center [40, 36] width 41 height 24
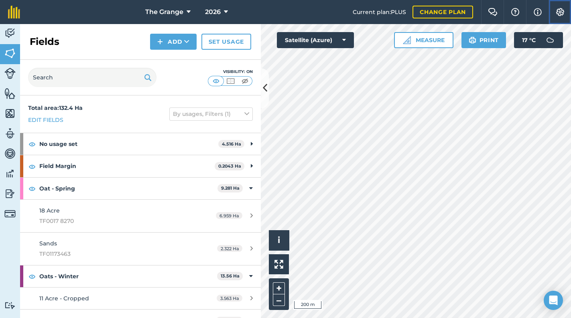
drag, startPoint x: 552, startPoint y: 14, endPoint x: 548, endPoint y: 15, distance: 4.6
click at [552, 14] on button "Settings" at bounding box center [559, 12] width 22 height 24
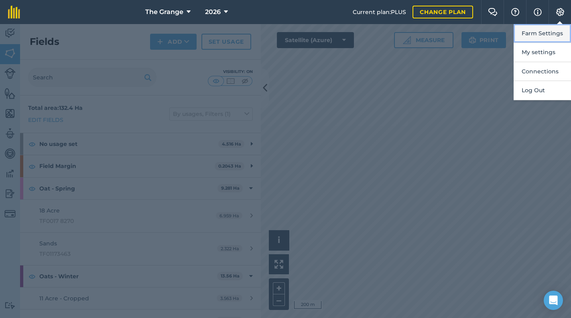
click at [557, 36] on button "Farm Settings" at bounding box center [541, 33] width 57 height 19
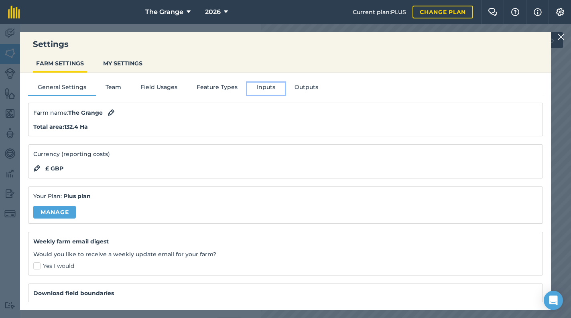
click at [254, 83] on button "Inputs" at bounding box center [266, 89] width 38 height 12
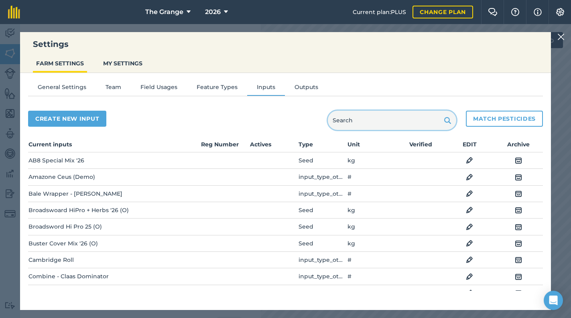
click at [401, 116] on input "text" at bounding box center [392, 120] width 128 height 19
click at [393, 121] on input "text" at bounding box center [392, 120] width 128 height 19
click at [307, 146] on th "Type" at bounding box center [322, 146] width 49 height 13
click at [253, 119] on div "Create new input Match pesticides" at bounding box center [285, 120] width 514 height 19
click at [386, 117] on input "text" at bounding box center [392, 120] width 128 height 19
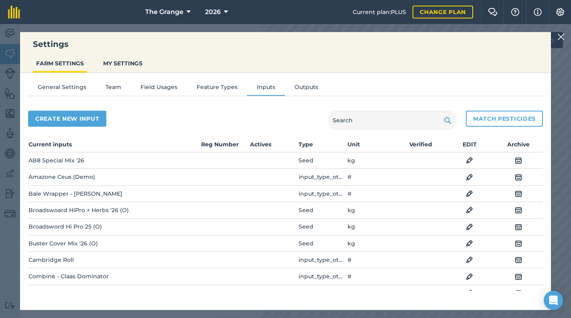
click at [263, 131] on div "Create new input Match pesticides Current inputs Reg Number Actives Type Unit V…" at bounding box center [285, 201] width 514 height 196
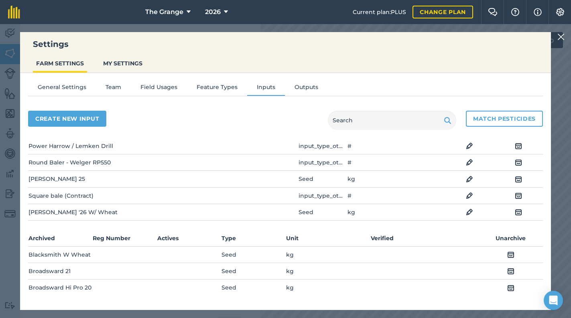
scroll to position [443, 0]
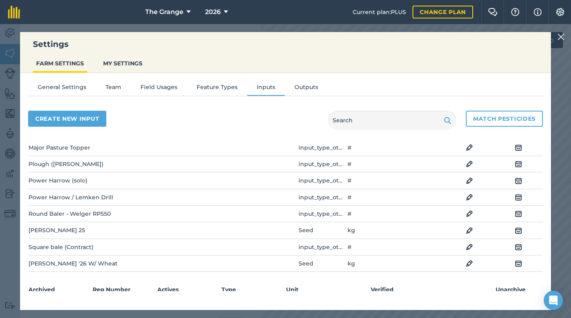
click at [514, 230] on img at bounding box center [517, 231] width 7 height 10
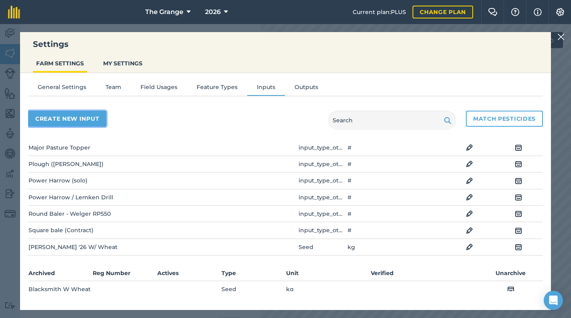
click at [73, 119] on button "Create new input" at bounding box center [67, 119] width 78 height 16
select select "SEED"
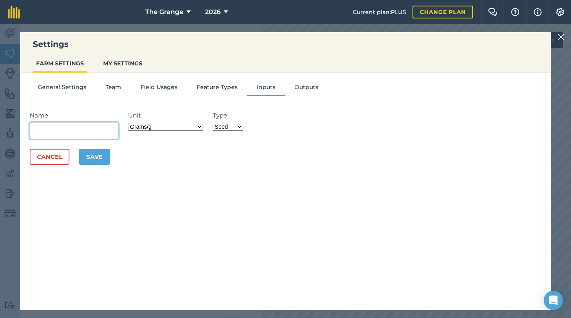
click at [71, 136] on input "Name" at bounding box center [74, 130] width 89 height 17
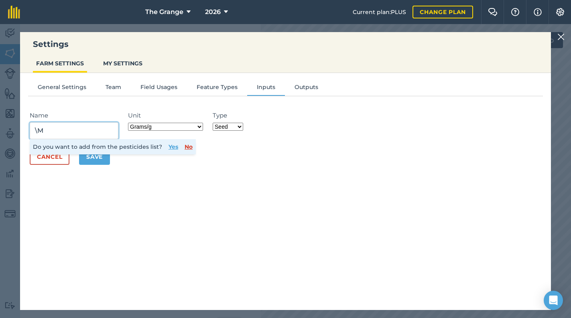
type input "\"
type input "Mascani '26 W/Oats"
click at [184, 148] on button "No" at bounding box center [188, 146] width 8 height 9
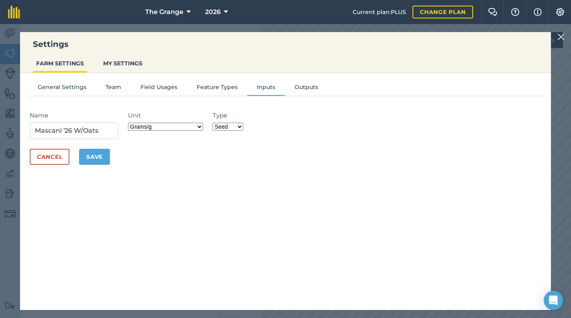
drag, startPoint x: 186, startPoint y: 158, endPoint x: 188, endPoint y: 154, distance: 4.5
click at [187, 158] on div "Cancel Save" at bounding box center [285, 157] width 511 height 16
click at [163, 127] on select "Grams/g Kilograms/kg Metric tonnes/t Millilitres/ml Litres/L Ounces/oz Pounds/l…" at bounding box center [165, 127] width 75 height 8
select select "KILOGRAMS"
click at [129, 123] on select "Grams/g Kilograms/kg Metric tonnes/t Millilitres/ml Litres/L Ounces/oz Pounds/l…" at bounding box center [165, 127] width 75 height 8
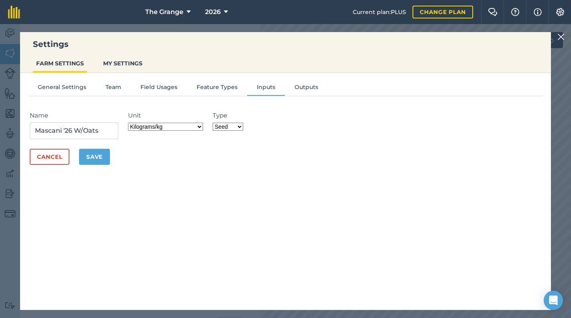
drag, startPoint x: 134, startPoint y: 153, endPoint x: 99, endPoint y: 155, distance: 35.0
click at [130, 153] on div "Cancel Save" at bounding box center [285, 157] width 511 height 16
click at [97, 155] on button "Save" at bounding box center [94, 157] width 31 height 16
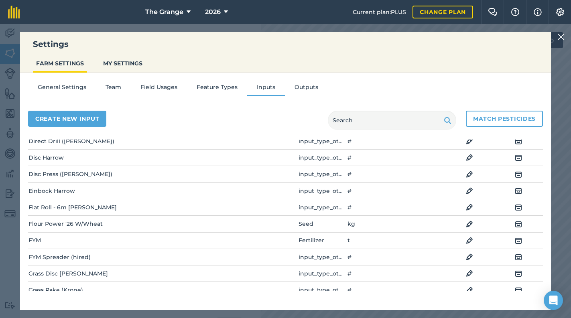
scroll to position [102, 0]
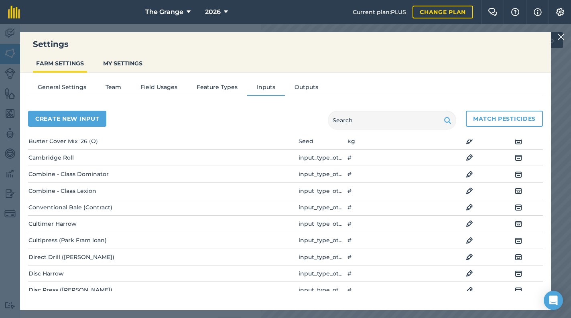
click at [563, 42] on div "Settings FARM SETTINGS MY SETTINGS General Settings Team Field Usages Feature T…" at bounding box center [285, 171] width 571 height 294
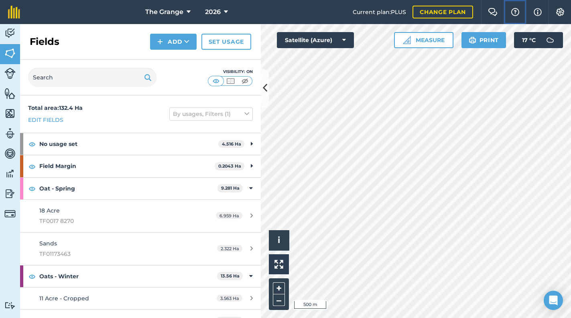
click at [514, 10] on img at bounding box center [515, 12] width 10 height 8
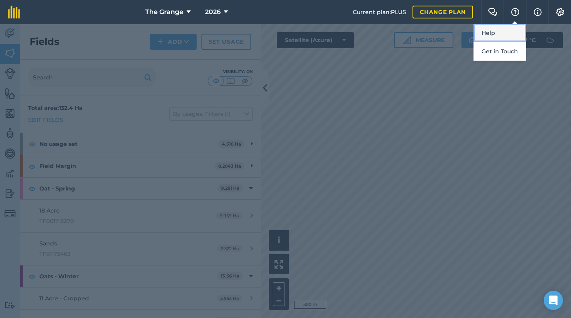
click at [515, 30] on link "Help" at bounding box center [499, 33] width 53 height 18
click at [58, 38] on div at bounding box center [285, 171] width 571 height 294
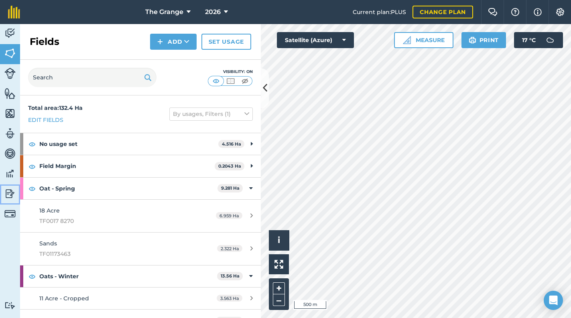
click at [11, 193] on img at bounding box center [9, 194] width 11 height 12
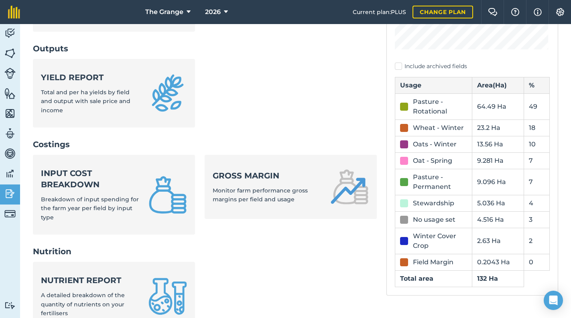
scroll to position [273, 0]
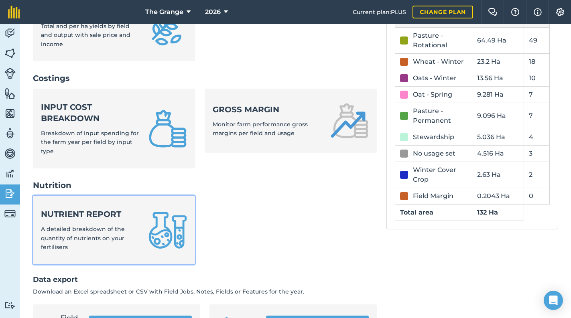
click at [96, 229] on span "A detailed breakdown of the quantity of nutrients on your fertilisers" at bounding box center [83, 237] width 84 height 25
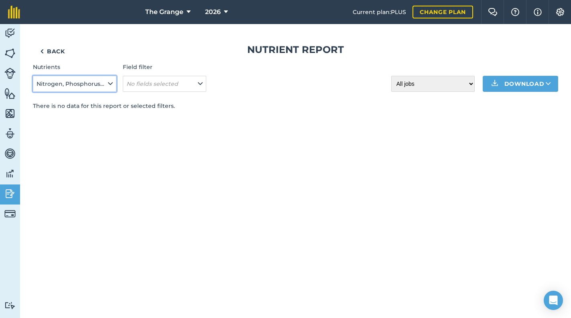
click at [103, 81] on span "Nitrogen, Phosphorus, Potassium, Magnesium, Sulphur, Sodium" at bounding box center [71, 83] width 70 height 9
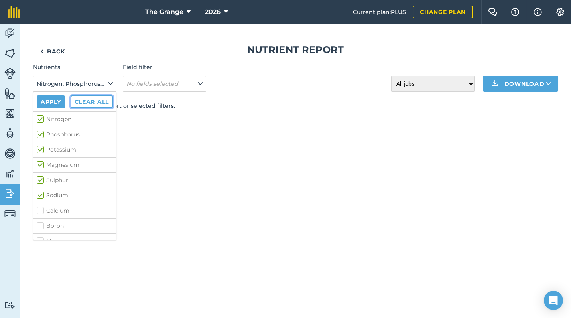
click at [82, 101] on button "Clear all" at bounding box center [92, 101] width 42 height 13
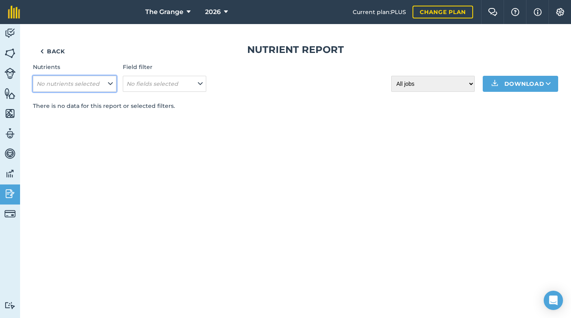
click at [87, 87] on span "No nutrients selected" at bounding box center [68, 83] width 65 height 9
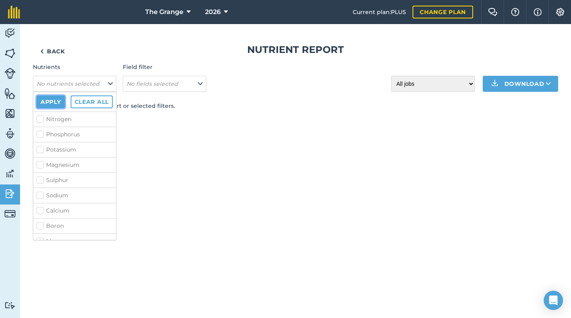
click at [56, 98] on button "Apply" at bounding box center [50, 101] width 28 height 13
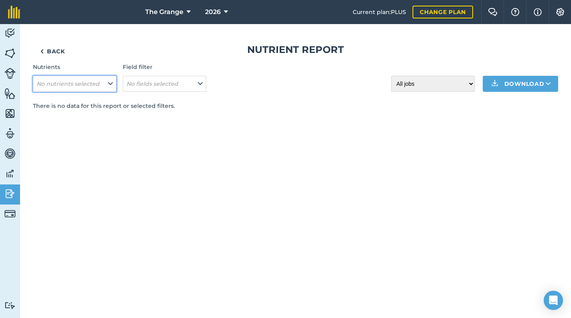
click at [82, 88] on button "No nutrients selected" at bounding box center [74, 84] width 83 height 16
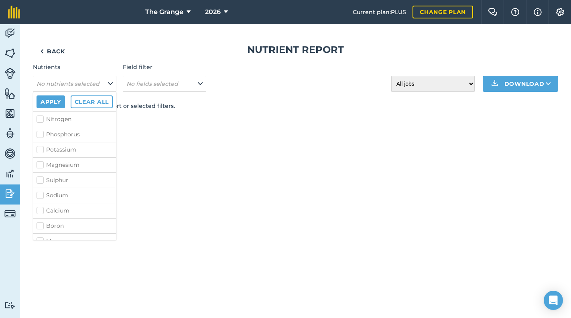
click at [42, 120] on label "Nitrogen" at bounding box center [74, 119] width 76 height 8
click at [42, 120] on input "Nitrogen" at bounding box center [38, 117] width 5 height 5
checkbox input "true"
click at [40, 130] on label "Phosphorus" at bounding box center [74, 134] width 76 height 8
click at [40, 130] on input "Phosphorus" at bounding box center [38, 132] width 5 height 5
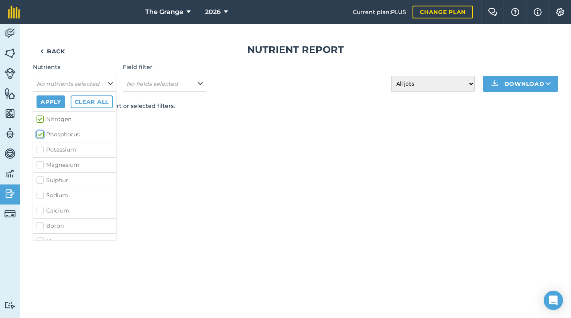
checkbox input "true"
click at [40, 146] on label "Potassium" at bounding box center [74, 150] width 76 height 8
drag, startPoint x: 40, startPoint y: 147, endPoint x: 39, endPoint y: 165, distance: 18.4
click at [39, 164] on label "Magnesium" at bounding box center [74, 165] width 76 height 8
click at [39, 164] on input "Magnesium" at bounding box center [38, 163] width 5 height 5
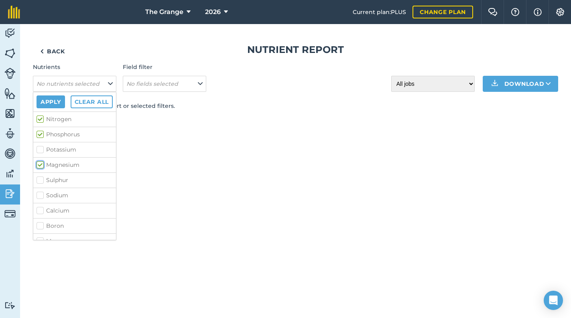
checkbox input "true"
click at [40, 149] on label "Potassium" at bounding box center [74, 150] width 76 height 8
click at [40, 149] on input "Potassium" at bounding box center [38, 148] width 5 height 5
checkbox input "true"
click at [41, 183] on label "Sulphur" at bounding box center [74, 180] width 76 height 8
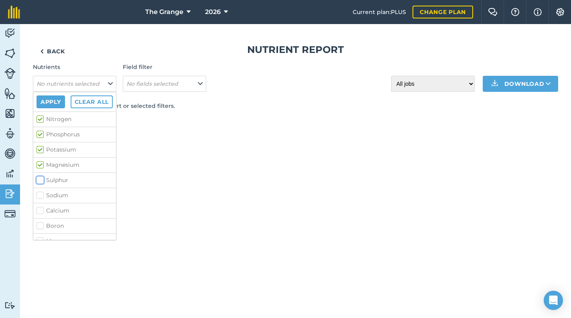
click at [41, 181] on input "Sulphur" at bounding box center [38, 178] width 5 height 5
checkbox input "true"
click at [40, 199] on li "Sodium" at bounding box center [74, 195] width 83 height 15
click at [40, 208] on label "Calcium" at bounding box center [74, 210] width 76 height 8
click at [40, 208] on input "Calcium" at bounding box center [38, 208] width 5 height 5
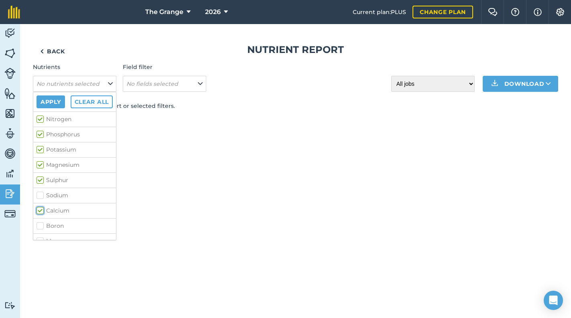
checkbox input "true"
click at [46, 188] on li "Sodium" at bounding box center [74, 195] width 83 height 15
click at [40, 125] on label "Sodium" at bounding box center [74, 127] width 76 height 8
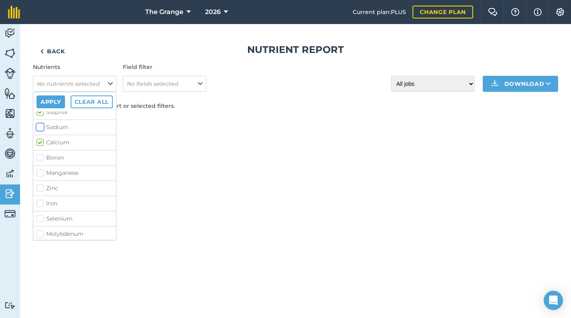
click at [40, 125] on input "Sodium" at bounding box center [38, 125] width 5 height 5
checkbox input "true"
click at [38, 153] on li "Boron" at bounding box center [74, 157] width 83 height 15
drag, startPoint x: 38, startPoint y: 154, endPoint x: 40, endPoint y: 166, distance: 13.1
click at [38, 170] on label "Manganese" at bounding box center [74, 173] width 76 height 8
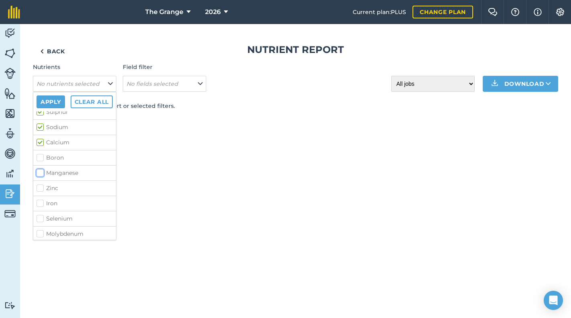
click at [38, 170] on input "Manganese" at bounding box center [38, 171] width 5 height 5
checkbox input "true"
click at [41, 154] on label "Boron" at bounding box center [74, 158] width 76 height 8
click at [41, 154] on input "Boron" at bounding box center [38, 156] width 5 height 5
checkbox input "true"
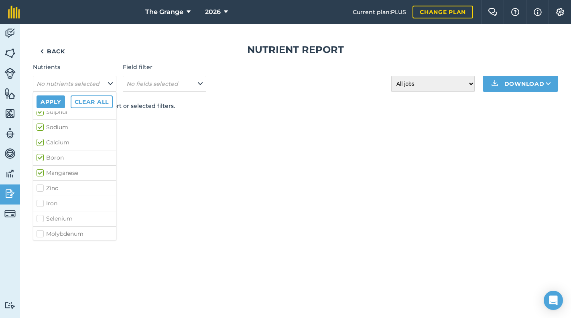
drag, startPoint x: 40, startPoint y: 185, endPoint x: 41, endPoint y: 199, distance: 14.1
click at [40, 187] on label "Zinc" at bounding box center [74, 188] width 76 height 8
click at [40, 187] on input "Zinc" at bounding box center [38, 186] width 5 height 5
checkbox input "true"
click at [41, 200] on label "Iron" at bounding box center [74, 203] width 76 height 8
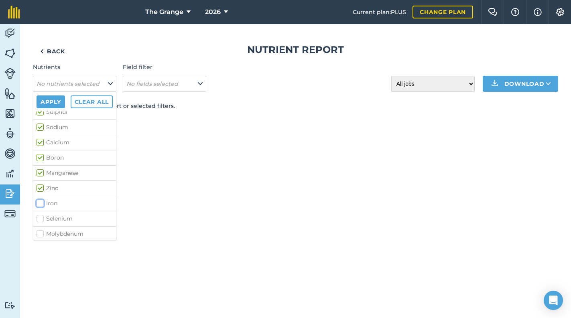
click at [41, 200] on input "Iron" at bounding box center [38, 201] width 5 height 5
checkbox input "true"
click at [41, 219] on label "Selenium" at bounding box center [74, 218] width 76 height 8
click at [41, 219] on input "Selenium" at bounding box center [38, 216] width 5 height 5
checkbox input "true"
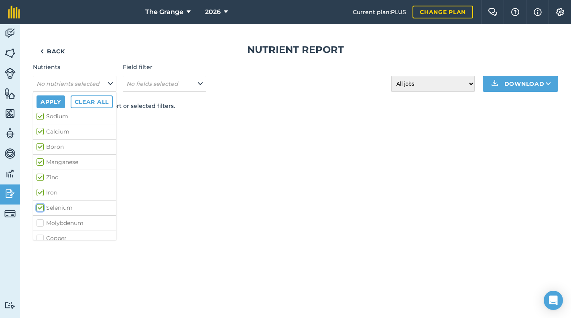
scroll to position [84, 0]
click at [40, 217] on label "Molybdenum" at bounding box center [74, 218] width 76 height 8
click at [40, 217] on input "Molybdenum" at bounding box center [38, 216] width 5 height 5
checkbox input "true"
click at [38, 231] on label "Copper" at bounding box center [74, 233] width 76 height 8
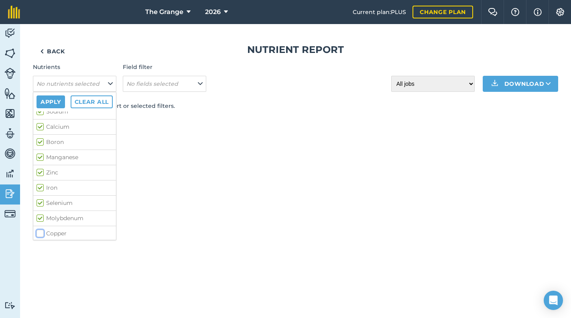
click at [38, 231] on input "Copper" at bounding box center [38, 231] width 5 height 5
checkbox input "true"
click at [48, 103] on button "Apply" at bounding box center [50, 101] width 28 height 13
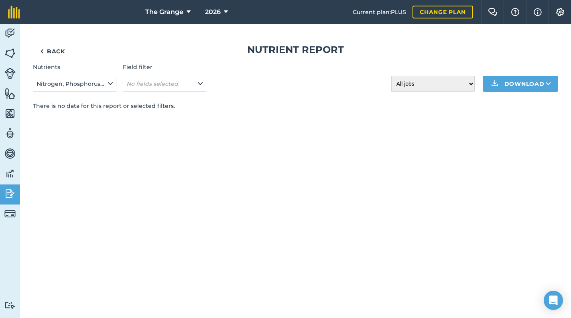
click at [148, 144] on div "Back Nutrient report Nutrients Nitrogen, Phosphorus, Potassium, Magnesium, Sulp…" at bounding box center [295, 171] width 550 height 294
click at [169, 90] on button "No fields selected" at bounding box center [164, 84] width 83 height 16
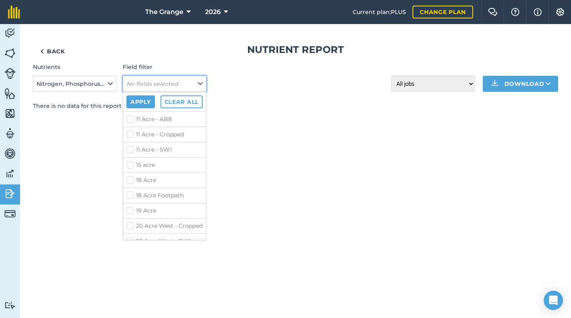
click at [170, 76] on button "No fields selected" at bounding box center [164, 84] width 83 height 16
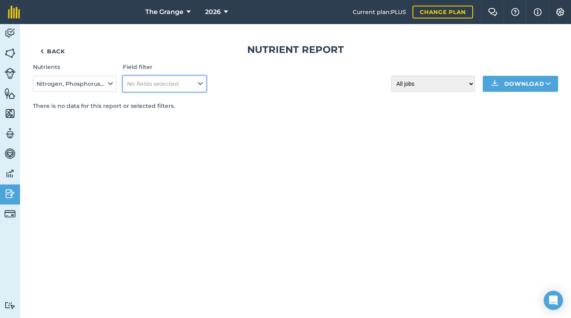
click at [192, 84] on button "No fields selected" at bounding box center [164, 84] width 83 height 16
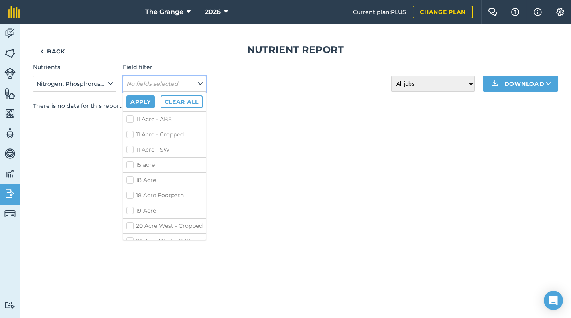
click at [192, 84] on button "No fields selected" at bounding box center [164, 84] width 83 height 16
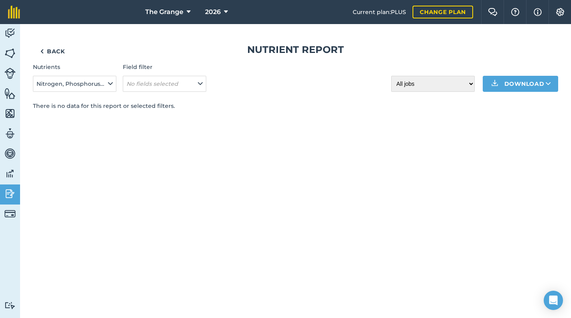
click at [223, 105] on p "There is no data for this report or selected filters." at bounding box center [295, 105] width 525 height 9
click at [90, 80] on span "Nitrogen, Phosphorus, Potassium, Magnesium, Sulphur, Sodium, Calcium, Boron, Ma…" at bounding box center [71, 83] width 70 height 9
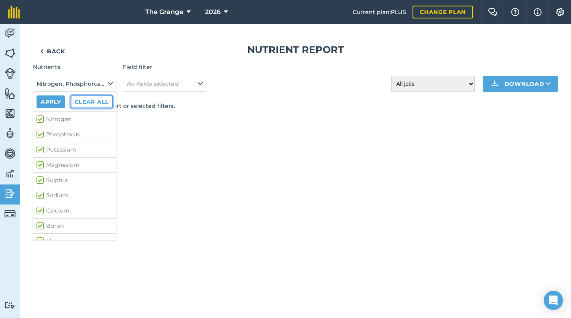
click at [87, 103] on button "Clear all" at bounding box center [92, 101] width 42 height 13
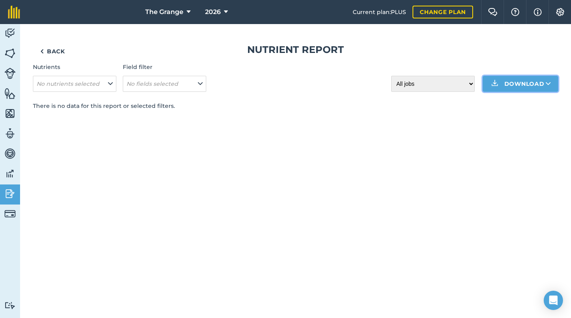
click at [549, 85] on icon at bounding box center [547, 84] width 5 height 8
click at [350, 130] on div "Back Nutrient report Nutrients No nutrients selected Field filter No fields sel…" at bounding box center [295, 171] width 550 height 294
click at [46, 50] on link "Back" at bounding box center [52, 51] width 39 height 16
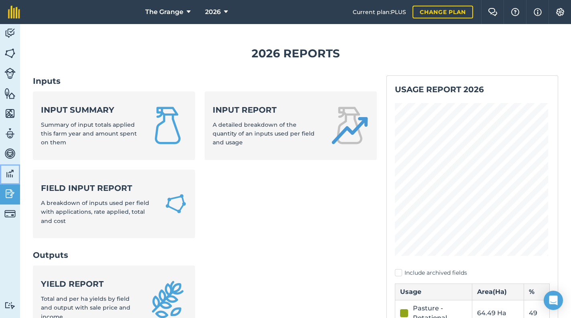
click at [5, 174] on img at bounding box center [9, 174] width 11 height 12
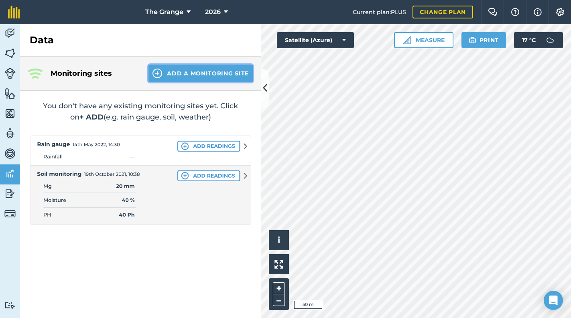
click at [235, 73] on button "Add a Monitoring Site" at bounding box center [200, 74] width 104 height 18
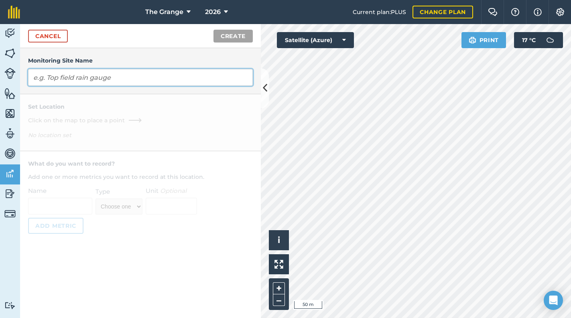
click at [155, 75] on input "text" at bounding box center [140, 77] width 225 height 17
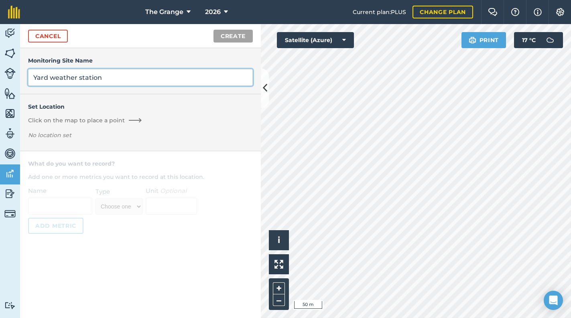
type input "Yard weather station"
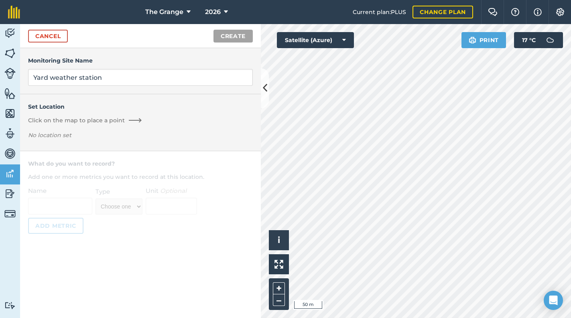
drag, startPoint x: 208, startPoint y: 97, endPoint x: 208, endPoint y: 103, distance: 6.0
click at [209, 99] on div "Set Location Click on the map to place a point No location set" at bounding box center [140, 122] width 241 height 57
click at [364, 318] on html "The Grange 2026 Current plan : PLUS Change plan Farm Chat Help Info Settings Th…" at bounding box center [285, 159] width 571 height 318
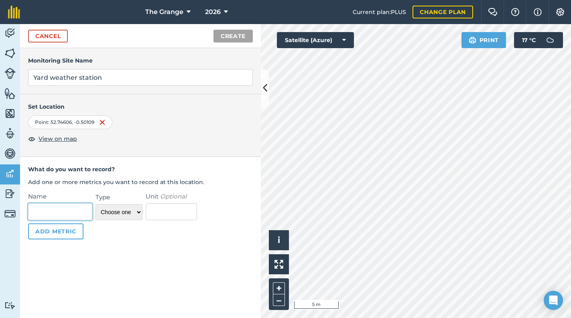
click at [71, 212] on input "Name" at bounding box center [60, 211] width 64 height 17
click at [67, 233] on button "Add Metric" at bounding box center [55, 231] width 55 height 16
click at [67, 209] on input "Name" at bounding box center [60, 211] width 64 height 17
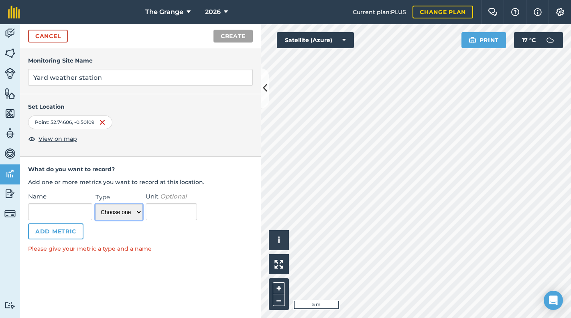
click at [123, 208] on select "Choose one Temperature Percentage Number Text" at bounding box center [118, 212] width 47 height 16
select select "temperature"
click at [95, 204] on select "Choose one Temperature Percentage Number Text" at bounding box center [118, 212] width 47 height 16
drag, startPoint x: 65, startPoint y: 214, endPoint x: 70, endPoint y: 214, distance: 4.8
click at [67, 214] on input "Name" at bounding box center [60, 211] width 64 height 17
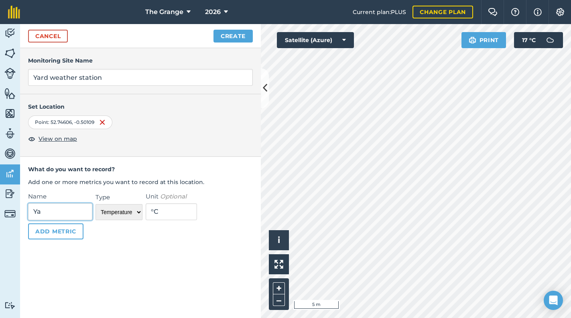
type input "Y"
type input "Weather Station"
drag, startPoint x: 119, startPoint y: 207, endPoint x: 125, endPoint y: 212, distance: 7.1
click at [119, 208] on select "Choose one Temperature Percentage Number Text" at bounding box center [118, 212] width 47 height 16
select select "number"
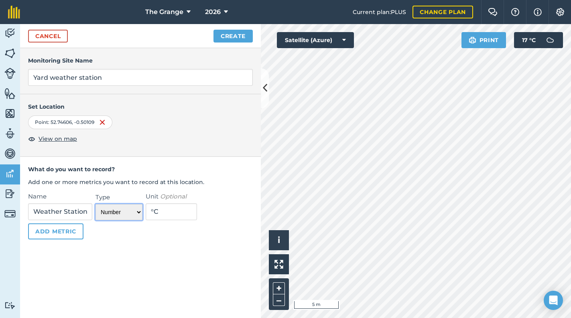
click at [95, 204] on select "Choose one Temperature Percentage Number Text" at bounding box center [118, 212] width 47 height 16
click at [152, 238] on div "Name Weather Station Type Choose one Temperature Percentage Number Text Unit Op…" at bounding box center [140, 216] width 225 height 48
click at [175, 219] on input "Unit Optional" at bounding box center [171, 211] width 51 height 17
drag, startPoint x: 164, startPoint y: 237, endPoint x: 94, endPoint y: 248, distance: 71.0
click at [163, 239] on div "Name Weather Station Type Choose one Temperature Percentage Number Text Unit Op…" at bounding box center [140, 218] width 241 height 57
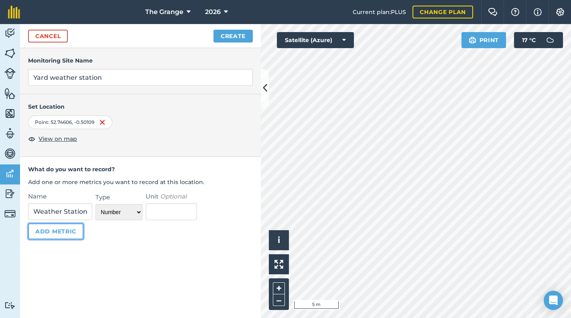
click at [48, 232] on button "Add Metric" at bounding box center [55, 231] width 55 height 16
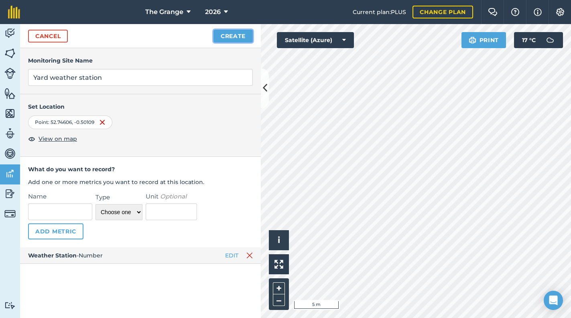
click at [238, 38] on button "Create" at bounding box center [232, 36] width 39 height 13
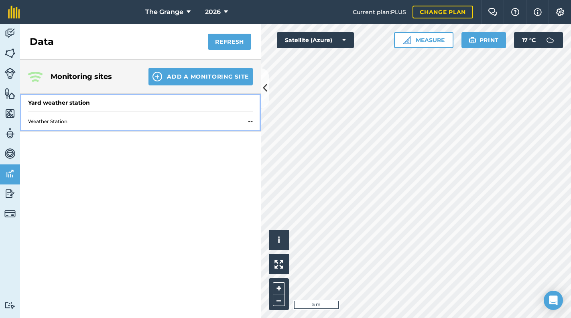
click at [54, 120] on span "Weather Station" at bounding box center [136, 121] width 217 height 6
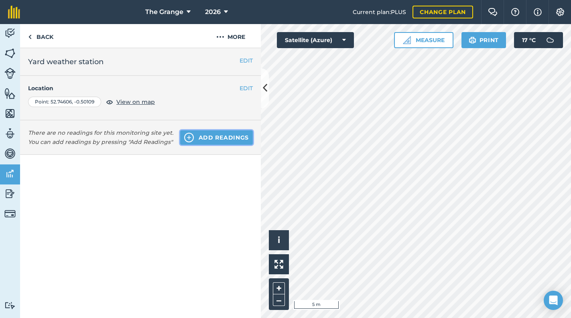
click at [231, 136] on button "Add readings" at bounding box center [216, 137] width 73 height 14
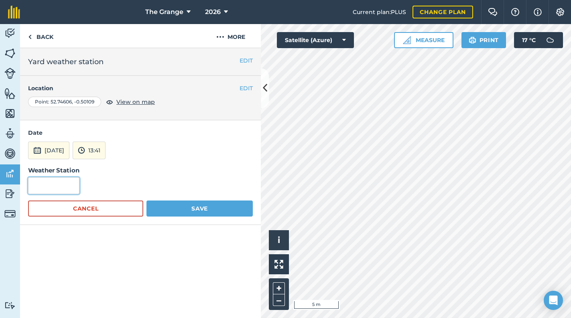
click at [65, 186] on input "text" at bounding box center [53, 185] width 51 height 17
click at [219, 121] on div "Date [DATE] 13:41 Weather Station Cancel Save" at bounding box center [140, 172] width 241 height 104
click at [239, 41] on button "More" at bounding box center [230, 36] width 60 height 24
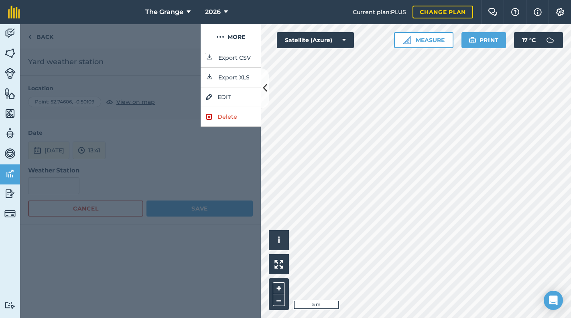
click at [218, 164] on div at bounding box center [140, 183] width 241 height 270
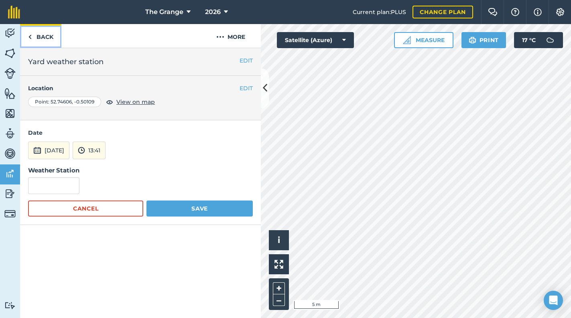
click at [34, 37] on link "Back" at bounding box center [40, 36] width 41 height 24
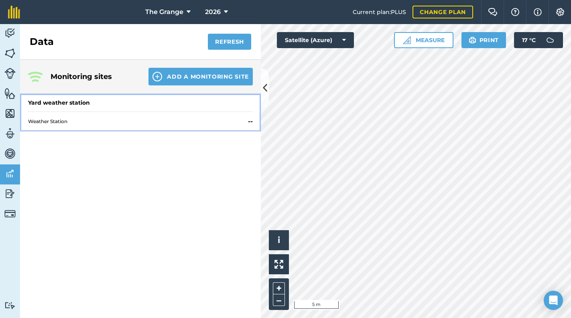
click at [251, 117] on strong "--" at bounding box center [250, 122] width 5 height 10
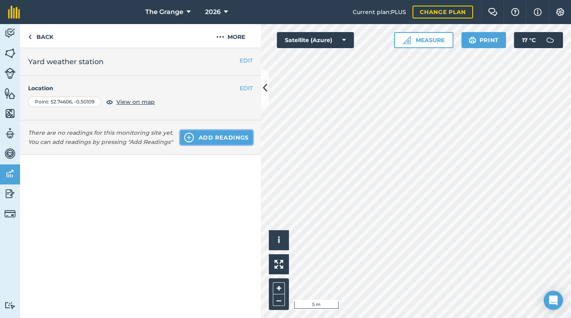
click at [214, 142] on button "Add readings" at bounding box center [216, 137] width 73 height 14
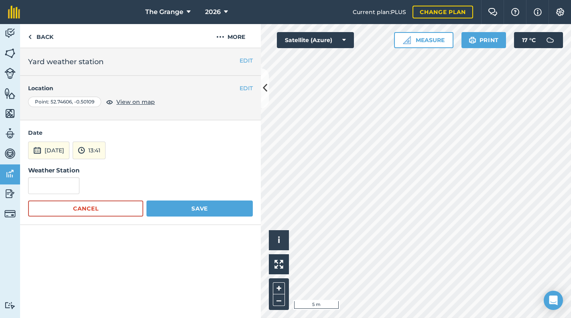
click at [64, 63] on h2 "Yard weather station" at bounding box center [140, 61] width 225 height 11
click at [245, 60] on button "EDIT" at bounding box center [245, 60] width 13 height 9
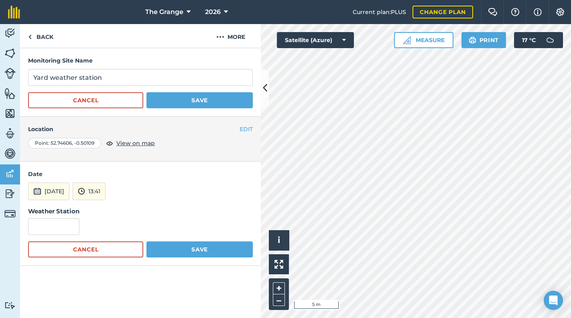
click at [152, 51] on div "Monitoring Site Name Yard weather station Cancel Save" at bounding box center [140, 82] width 241 height 69
click at [191, 212] on div "Weather Station" at bounding box center [140, 220] width 225 height 28
click at [91, 249] on button "Cancel" at bounding box center [85, 249] width 115 height 16
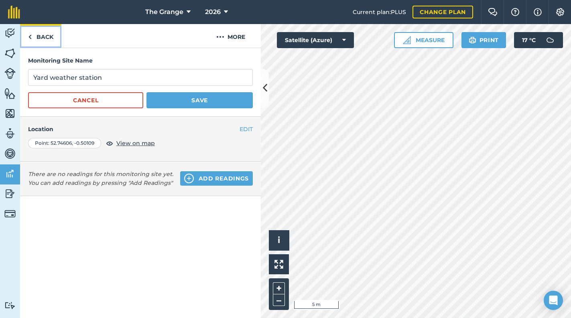
click at [47, 29] on link "Back" at bounding box center [40, 36] width 41 height 24
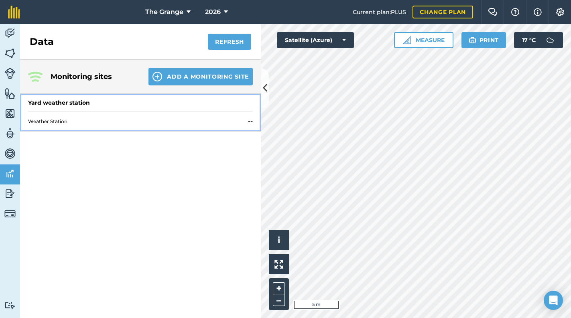
click at [253, 122] on div "Yard weather station Weather Station --" at bounding box center [140, 112] width 241 height 37
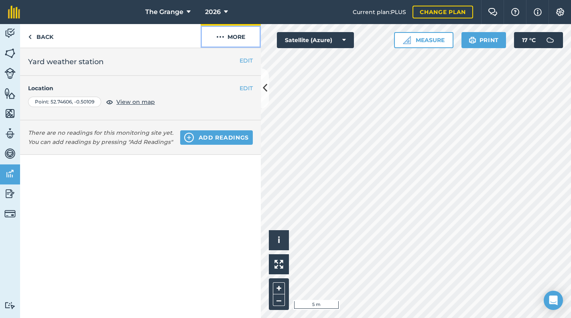
click at [234, 36] on button "More" at bounding box center [230, 36] width 60 height 24
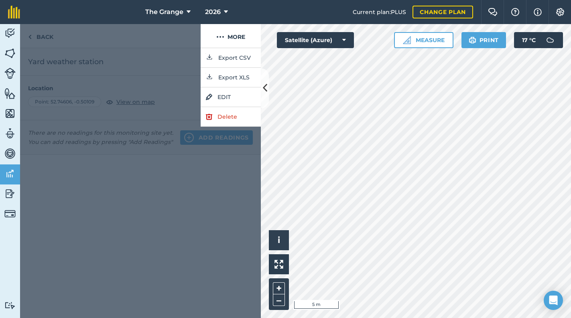
click at [194, 157] on div at bounding box center [140, 183] width 241 height 270
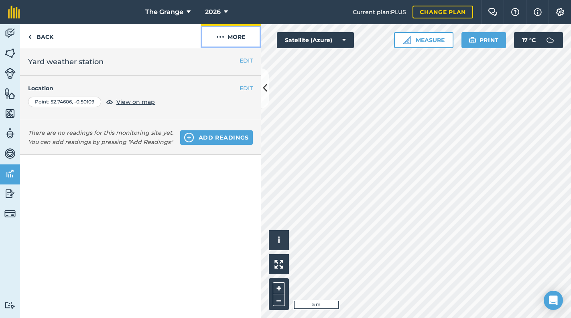
click at [233, 40] on button "More" at bounding box center [230, 36] width 60 height 24
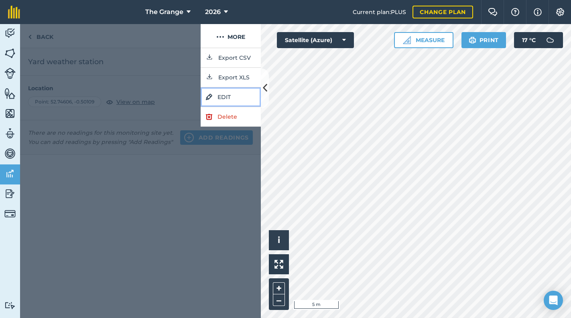
click at [235, 91] on link "EDIT" at bounding box center [230, 97] width 60 height 20
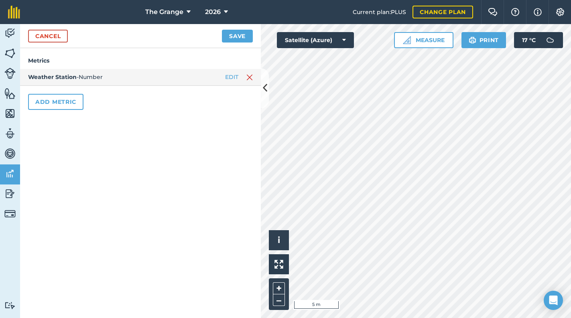
click at [163, 81] on div "Weather Station - Number EDIT" at bounding box center [140, 77] width 241 height 16
click at [231, 77] on button "EDIT" at bounding box center [231, 77] width 13 height 9
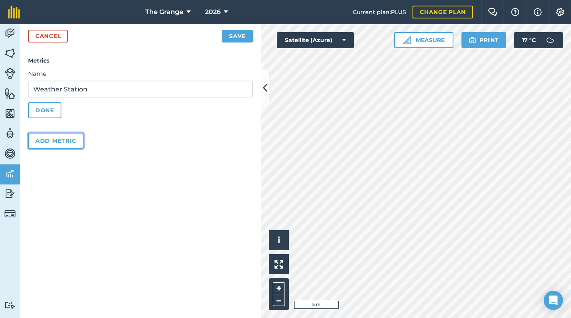
click at [53, 143] on button "Add Metric" at bounding box center [55, 141] width 55 height 16
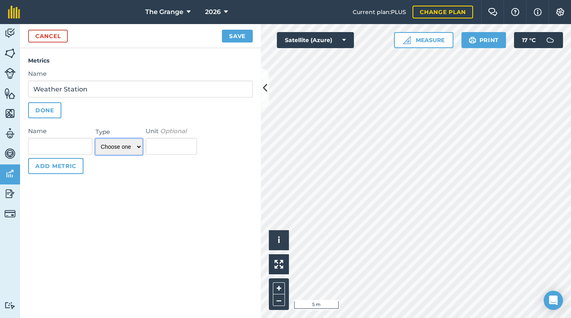
click at [128, 149] on select "Choose one Temperature Percentage Number Text" at bounding box center [118, 147] width 47 height 16
select select "temperature"
click at [95, 139] on select "Choose one Temperature Percentage Number Text" at bounding box center [118, 147] width 47 height 16
click at [67, 166] on button "Add Metric" at bounding box center [55, 166] width 55 height 16
click at [55, 115] on button "DONE" at bounding box center [44, 110] width 33 height 16
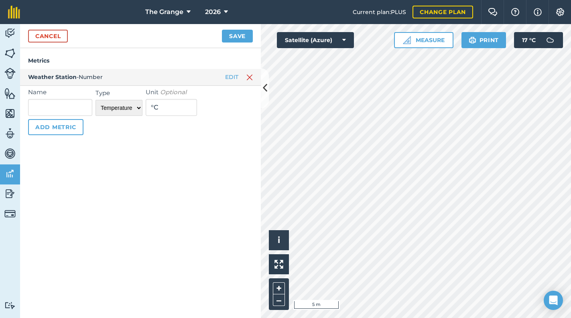
click at [164, 156] on div "Metrics Weather Station - Number EDIT Name Weather Station DONE Name Type Choos…" at bounding box center [140, 183] width 241 height 270
click at [233, 32] on button "Save" at bounding box center [237, 36] width 31 height 13
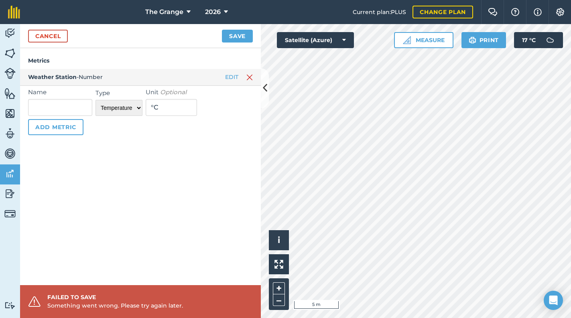
click at [93, 127] on div "Name Type Choose one Temperature Percentage Number Text Unit Optional ° C Add M…" at bounding box center [140, 111] width 225 height 48
click at [55, 41] on link "Cancel" at bounding box center [48, 36] width 40 height 13
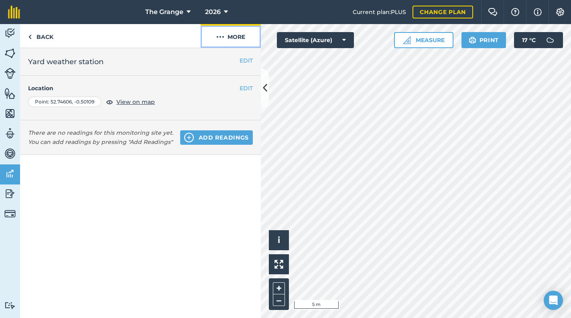
click at [227, 38] on button "More" at bounding box center [230, 36] width 60 height 24
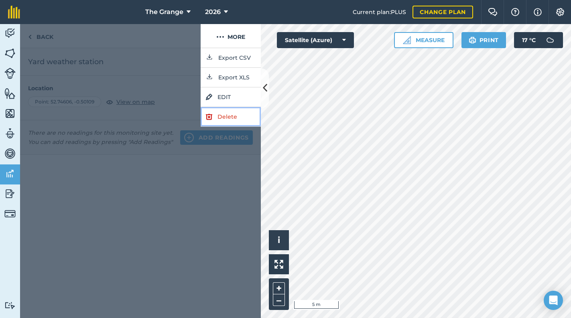
click at [220, 115] on link "Delete" at bounding box center [230, 117] width 60 height 20
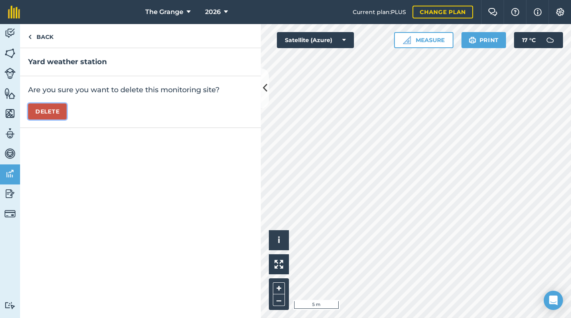
click at [57, 112] on button "Delete" at bounding box center [47, 111] width 38 height 16
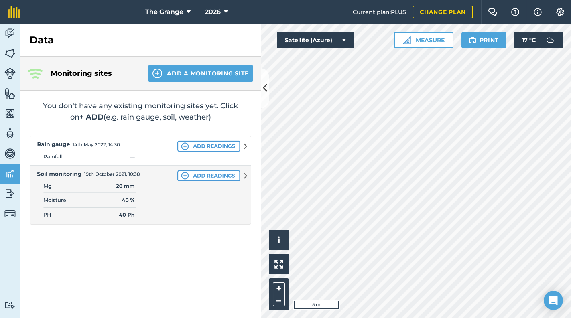
click at [138, 271] on div "Monitoring sites Add a Monitoring Site You don't have any existing monitoring s…" at bounding box center [140, 187] width 241 height 261
click at [199, 75] on button "Add a Monitoring Site" at bounding box center [200, 74] width 104 height 18
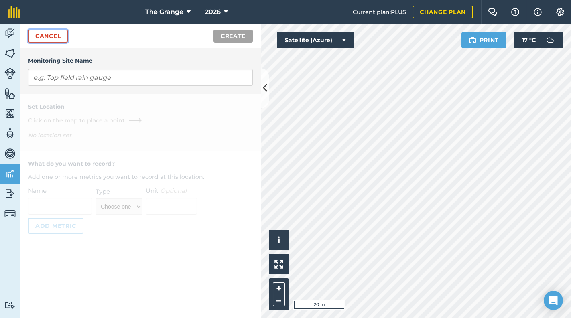
click at [45, 37] on link "Cancel" at bounding box center [48, 36] width 40 height 13
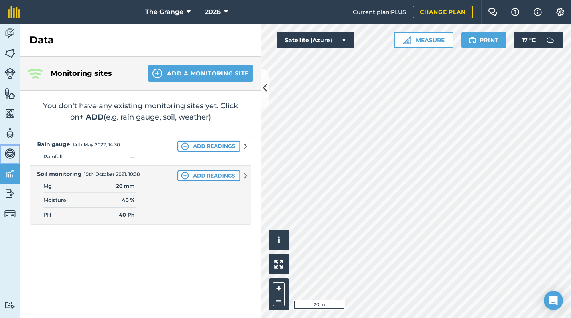
click at [9, 150] on img at bounding box center [9, 154] width 11 height 12
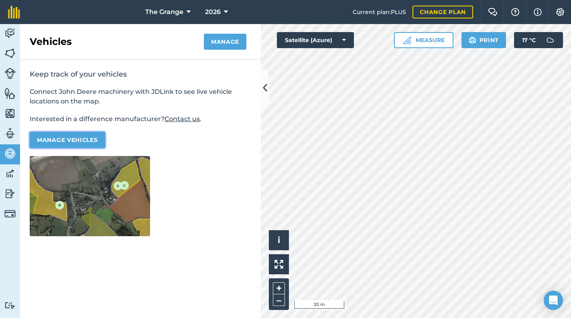
click at [90, 141] on button "Manage vehicles" at bounding box center [67, 140] width 75 height 16
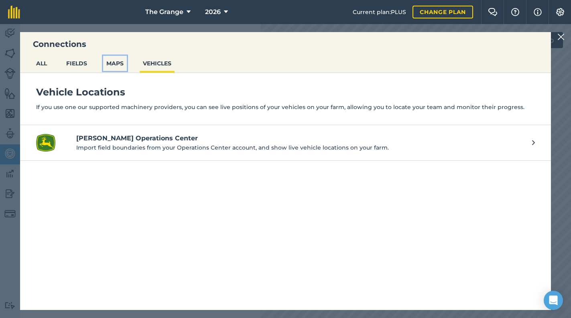
click at [109, 62] on button "MAPS" at bounding box center [115, 63] width 24 height 15
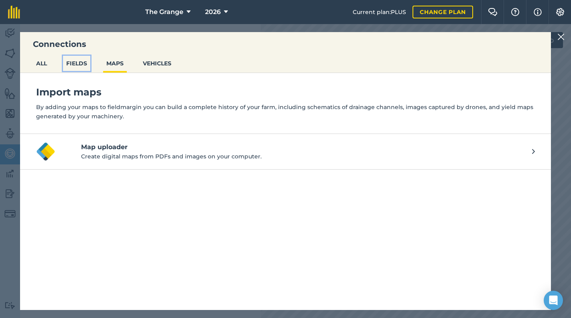
click at [84, 64] on button "FIELDS" at bounding box center [76, 63] width 27 height 15
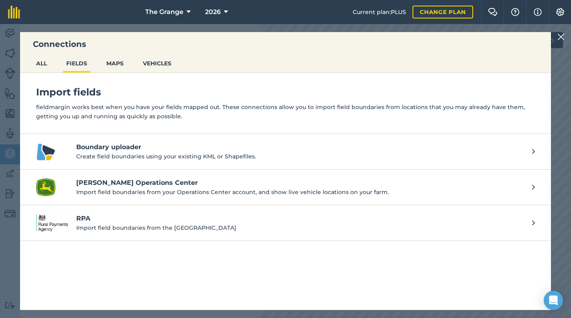
click at [51, 61] on ul "ALL FIELDS MAPS VEHICLES" at bounding box center [285, 64] width 530 height 17
click at [49, 61] on button "ALL" at bounding box center [41, 63] width 17 height 15
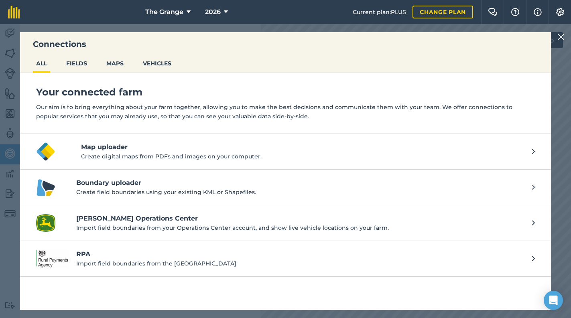
click at [560, 36] on img at bounding box center [560, 37] width 7 height 10
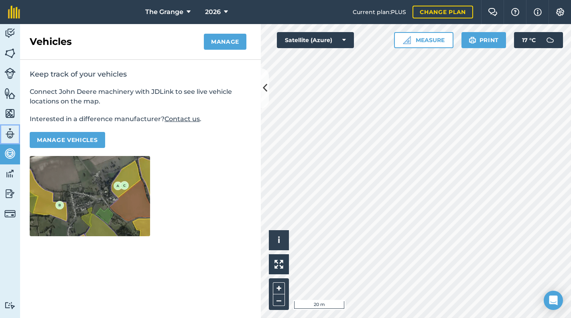
click at [10, 129] on img at bounding box center [9, 133] width 11 height 12
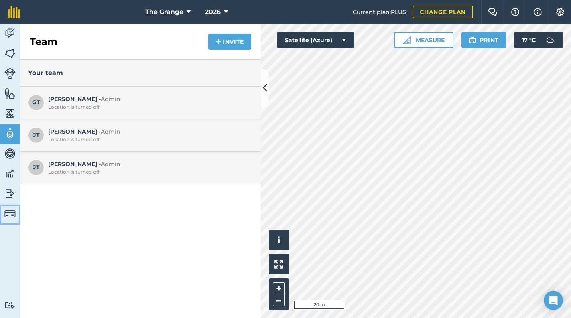
click at [9, 217] on img at bounding box center [9, 213] width 11 height 11
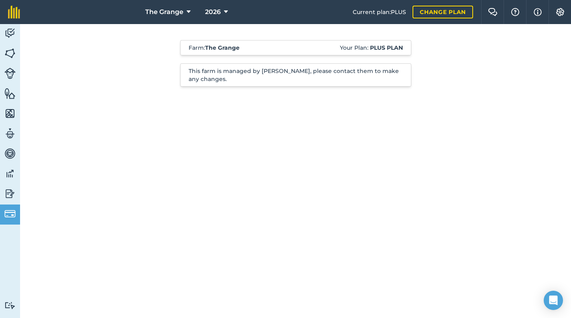
click at [104, 174] on div "Farm : The Grange Your Plan: Plus plan This farm is managed by [PERSON_NAME], p…" at bounding box center [295, 171] width 550 height 294
click at [11, 194] on img at bounding box center [9, 194] width 11 height 12
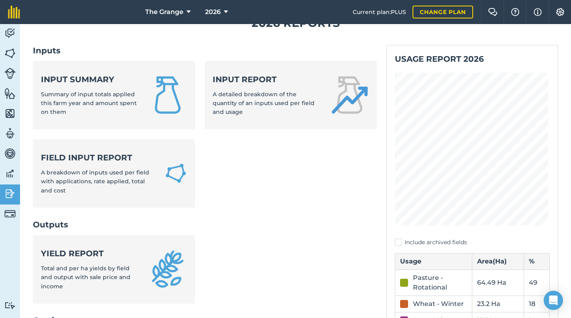
scroll to position [136, 0]
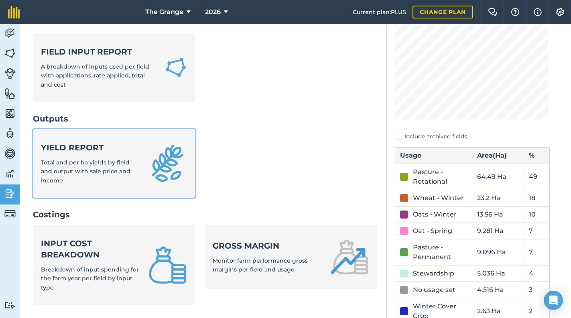
click at [101, 176] on div "Yield report Total and per ha yields by field and output with sale price and in…" at bounding box center [90, 163] width 98 height 43
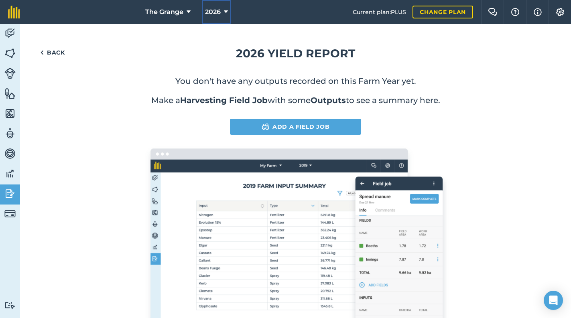
click at [226, 6] on button "2026" at bounding box center [216, 12] width 29 height 24
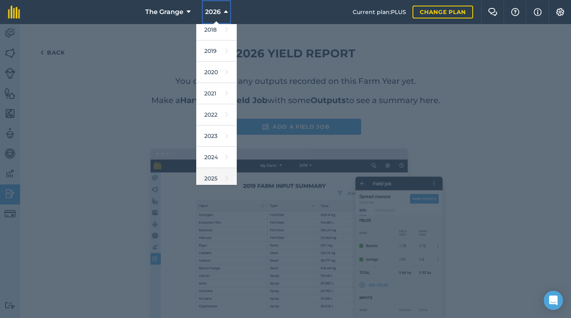
scroll to position [73, 0]
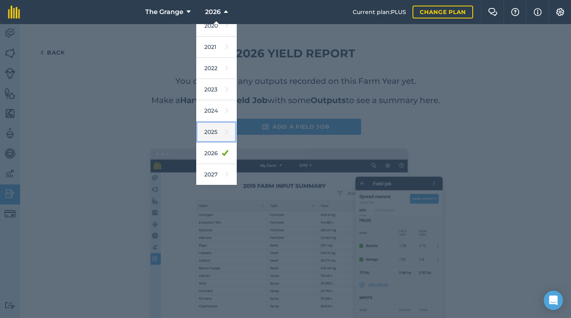
click at [225, 135] on icon at bounding box center [226, 131] width 3 height 11
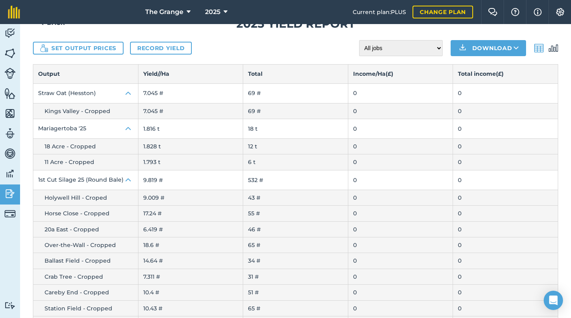
scroll to position [0, 0]
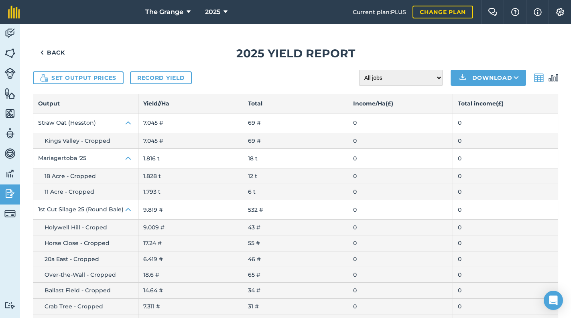
click at [548, 77] on img at bounding box center [553, 78] width 10 height 10
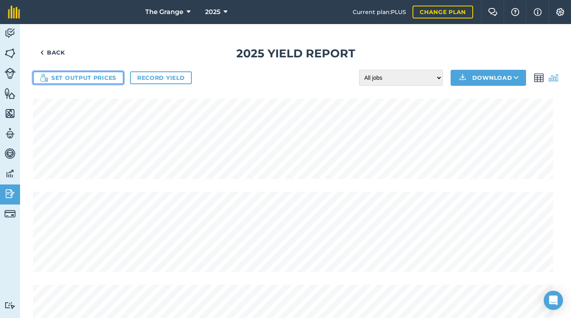
click at [89, 81] on button "Set output prices" at bounding box center [78, 77] width 91 height 13
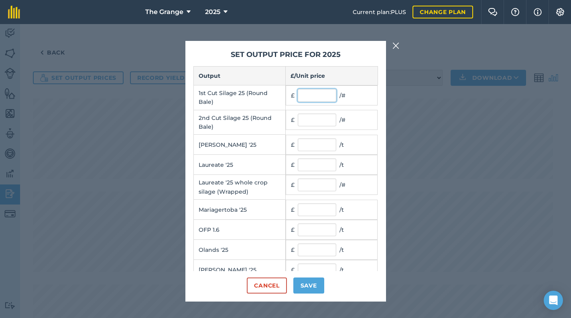
click at [309, 94] on input "text" at bounding box center [316, 95] width 38 height 13
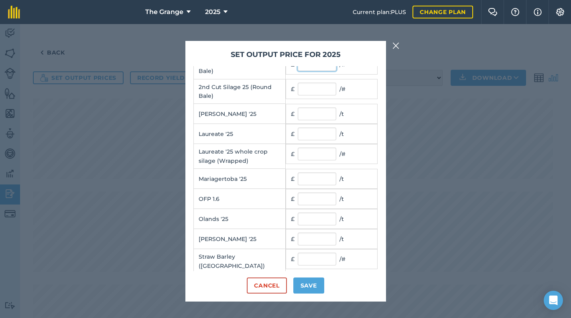
scroll to position [55, 0]
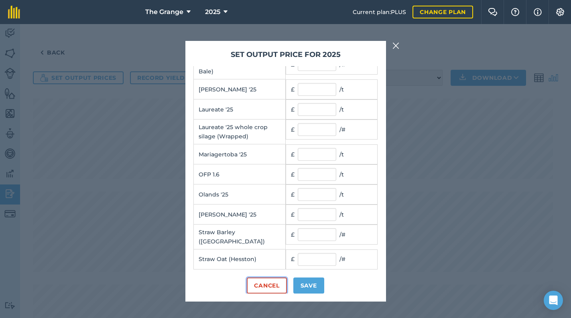
click at [276, 287] on button "Cancel" at bounding box center [267, 285] width 40 height 16
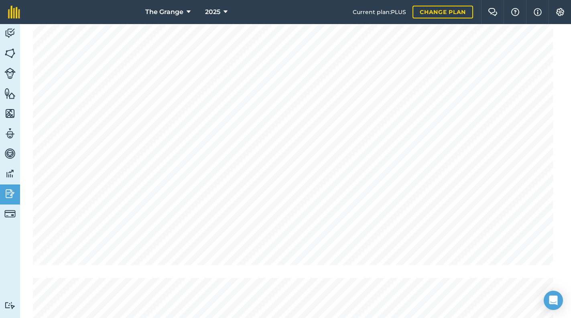
scroll to position [0, 0]
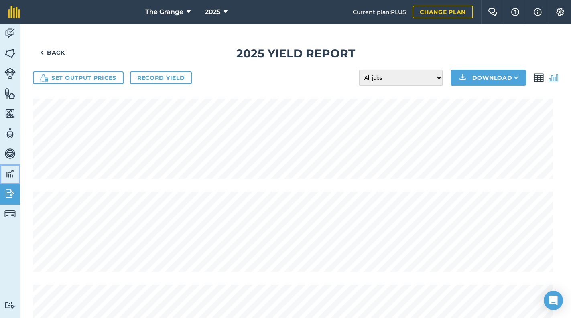
click at [7, 175] on img at bounding box center [9, 174] width 11 height 12
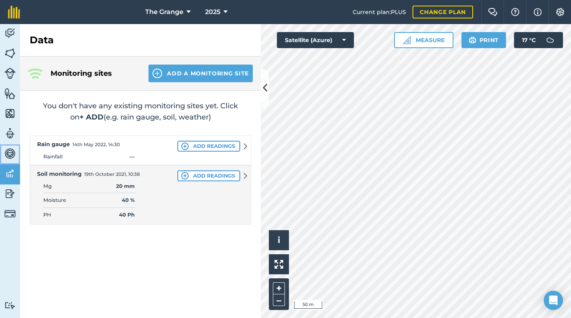
click at [10, 157] on img at bounding box center [9, 154] width 11 height 12
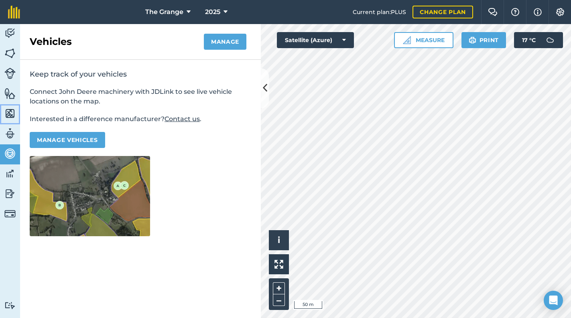
click at [10, 117] on img at bounding box center [9, 113] width 11 height 12
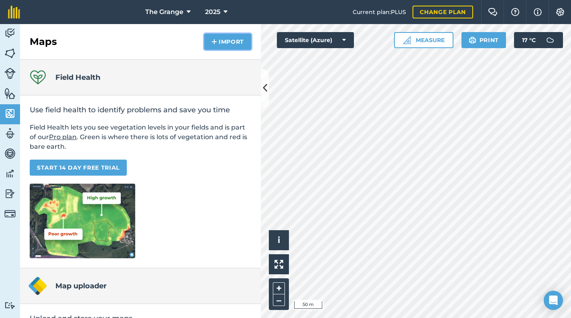
click at [235, 43] on button "Import" at bounding box center [227, 42] width 47 height 16
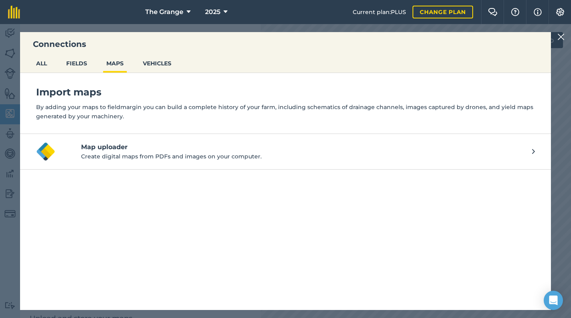
click at [563, 36] on img at bounding box center [560, 37] width 7 height 10
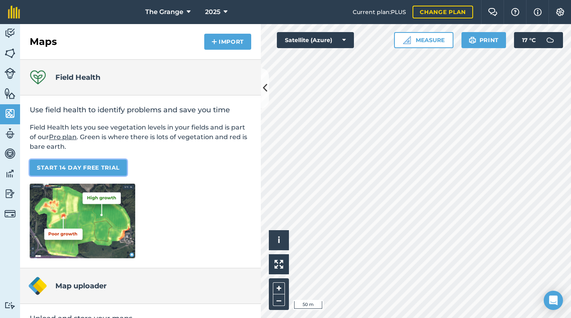
click at [121, 165] on link "START 14 DAY FREE TRIAL" at bounding box center [78, 168] width 97 height 16
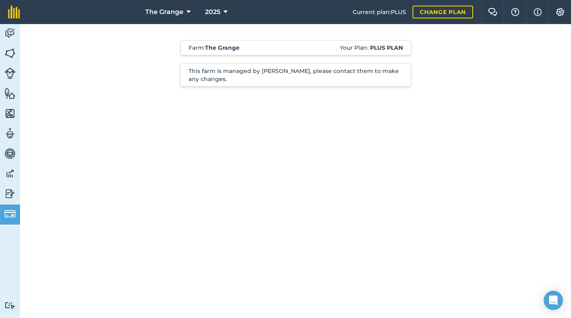
drag, startPoint x: 229, startPoint y: 148, endPoint x: 408, endPoint y: 34, distance: 212.7
click at [252, 121] on div "Farm : The Grange Your Plan: Plus plan This farm is managed by [PERSON_NAME], p…" at bounding box center [295, 90] width 550 height 132
click at [437, 15] on link "Change plan" at bounding box center [442, 12] width 61 height 13
click at [482, 77] on div "Farm : The Grange Your Plan: Plus plan This farm is managed by [PERSON_NAME], p…" at bounding box center [295, 67] width 409 height 87
click at [453, 12] on link "Change plan" at bounding box center [442, 12] width 61 height 13
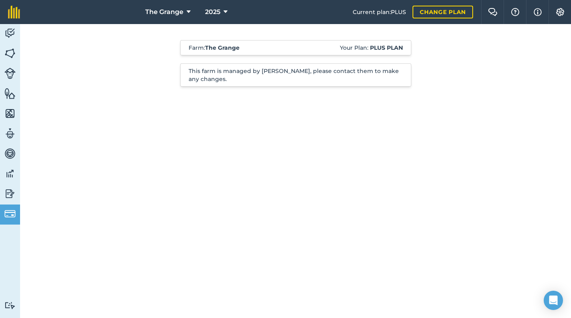
drag, startPoint x: 392, startPoint y: 194, endPoint x: 321, endPoint y: 161, distance: 78.2
click at [393, 190] on div "Farm : The Grange Your Plan: Plus plan This farm is managed by [PERSON_NAME], p…" at bounding box center [295, 171] width 550 height 294
click at [4, 112] on img at bounding box center [9, 113] width 11 height 12
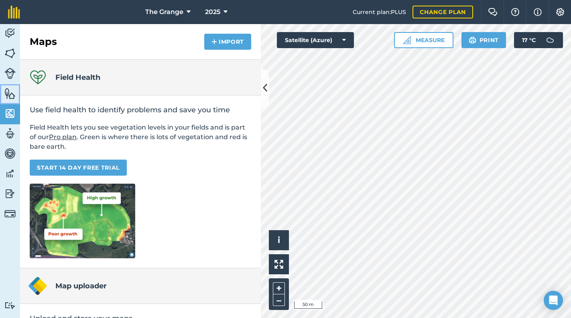
click at [8, 91] on img at bounding box center [9, 93] width 11 height 12
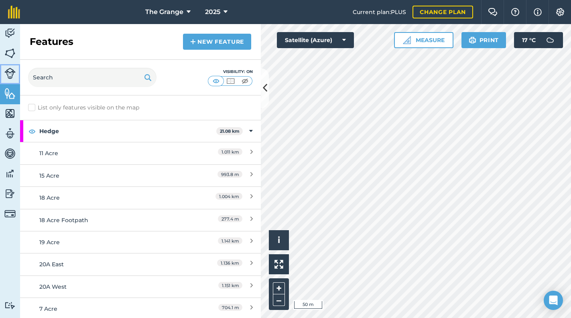
click at [9, 75] on img at bounding box center [9, 73] width 11 height 11
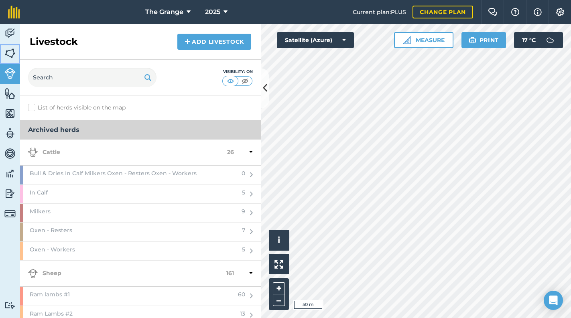
click at [12, 54] on img at bounding box center [9, 53] width 11 height 12
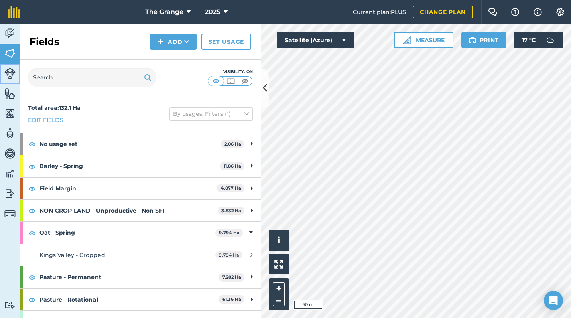
click at [5, 70] on img at bounding box center [9, 73] width 11 height 11
